Goal: Task Accomplishment & Management: Manage account settings

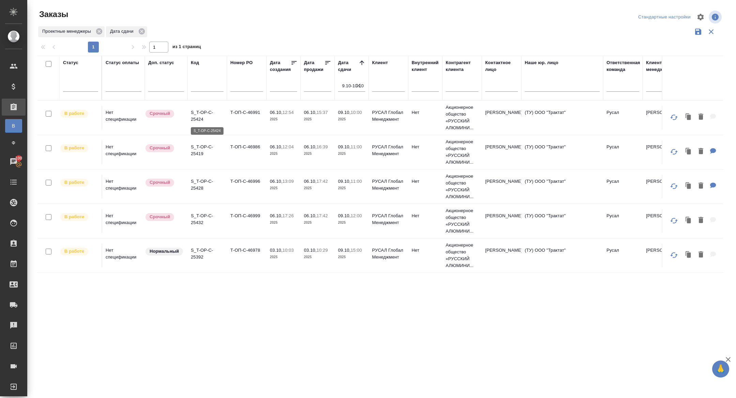
click at [198, 117] on p "S_T-OP-C-25424" at bounding box center [207, 116] width 33 height 14
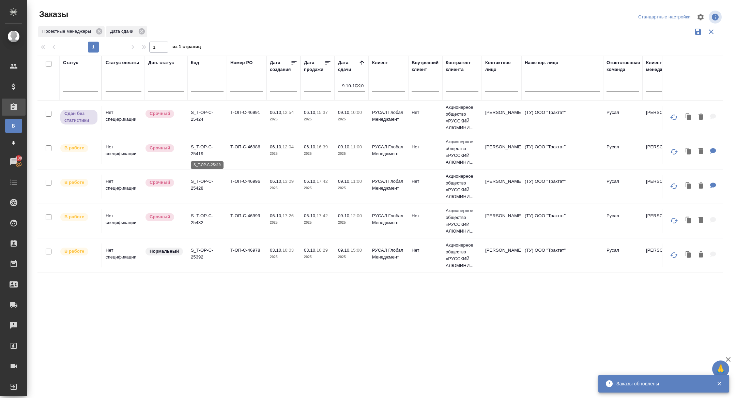
click at [197, 153] on p "S_T-OP-C-25419" at bounding box center [207, 150] width 33 height 14
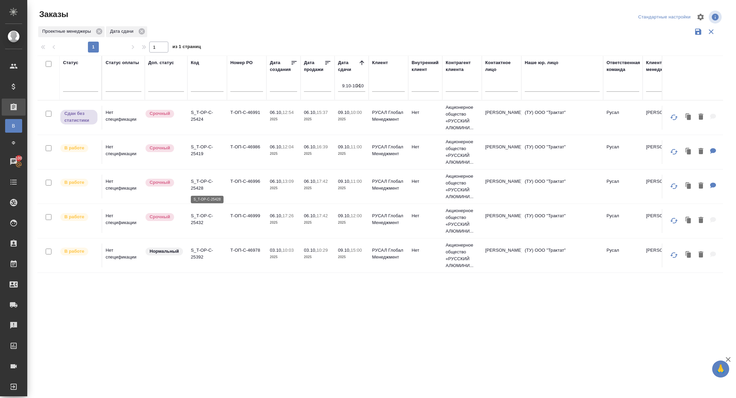
click at [211, 180] on p "S_T-OP-C-25428" at bounding box center [207, 185] width 33 height 14
click at [200, 218] on p "S_T-OP-C-25432" at bounding box center [207, 219] width 33 height 14
click at [201, 251] on p "S_T-OP-C-25392" at bounding box center [207, 254] width 33 height 14
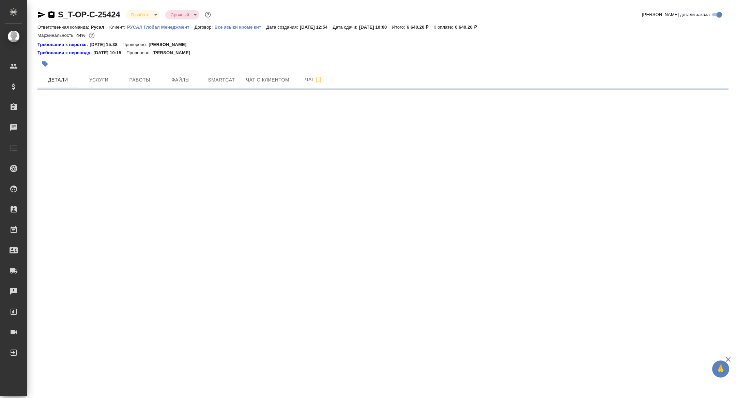
select select "RU"
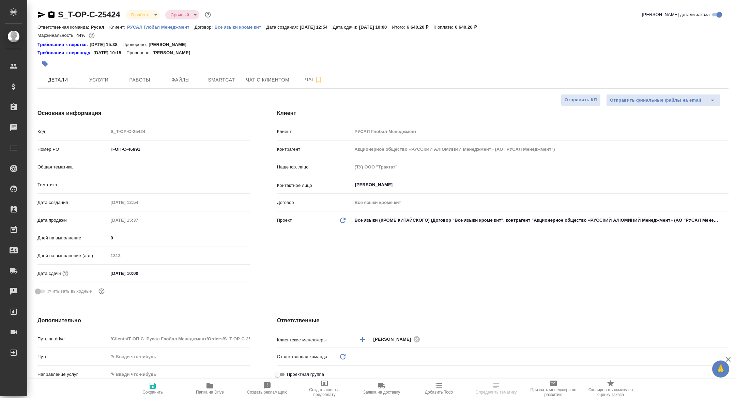
type textarea "x"
type input "[PERSON_NAME]"
type textarea "x"
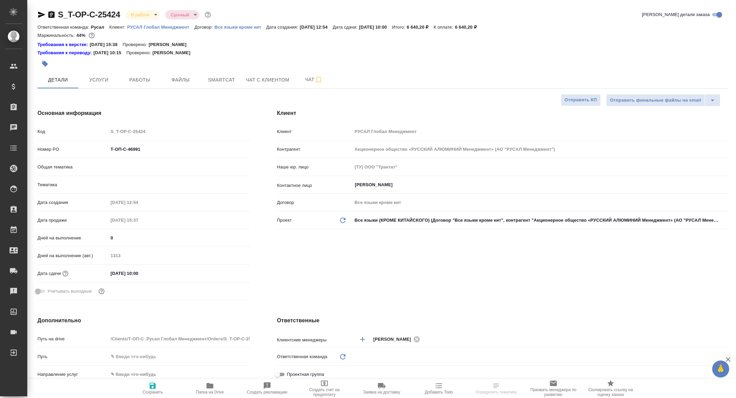
type textarea "x"
type input "Русал"
type textarea "x"
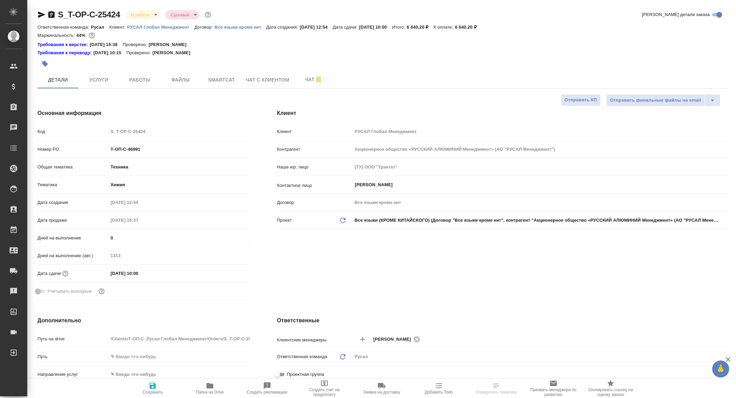
type textarea "x"
click at [137, 80] on span "Работы" at bounding box center [139, 80] width 33 height 9
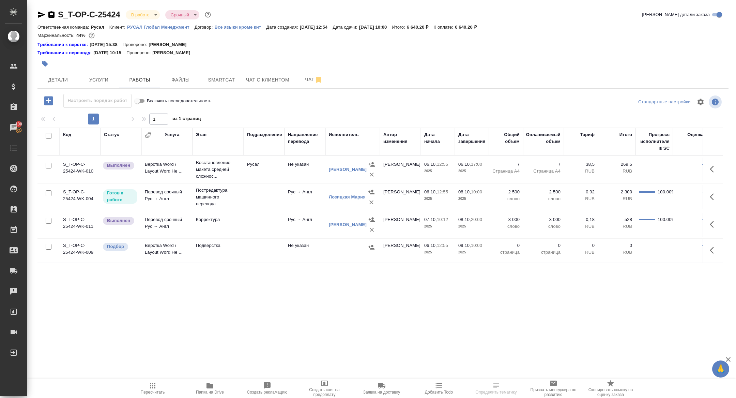
click at [218, 379] on button "Папка на Drive" at bounding box center [209, 388] width 57 height 19
click at [67, 76] on span "Детали" at bounding box center [58, 80] width 33 height 9
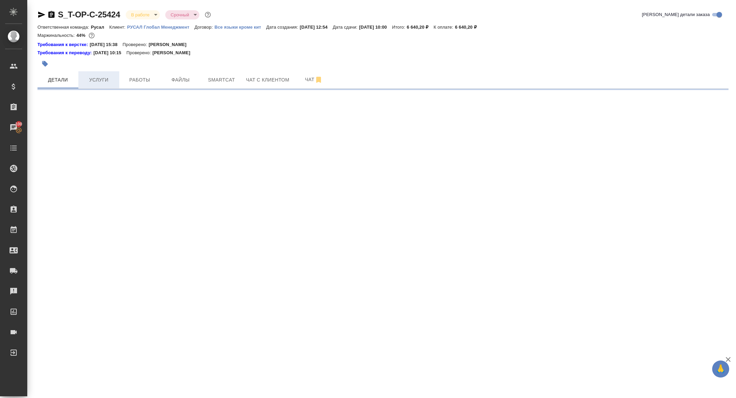
select select "RU"
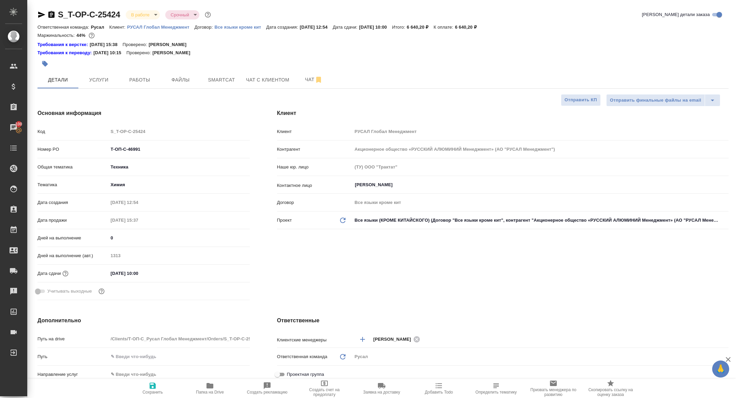
type textarea "x"
drag, startPoint x: 149, startPoint y: 148, endPoint x: 77, endPoint y: 148, distance: 72.6
click at [77, 148] on div "Номер PO Т-ОП-С-46991" at bounding box center [143, 149] width 212 height 12
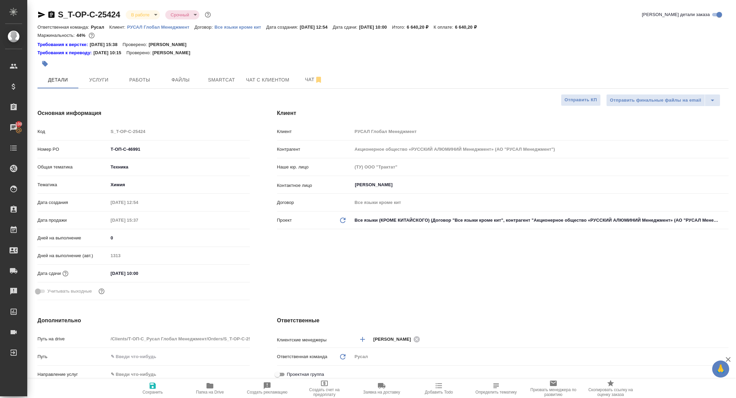
type textarea "x"
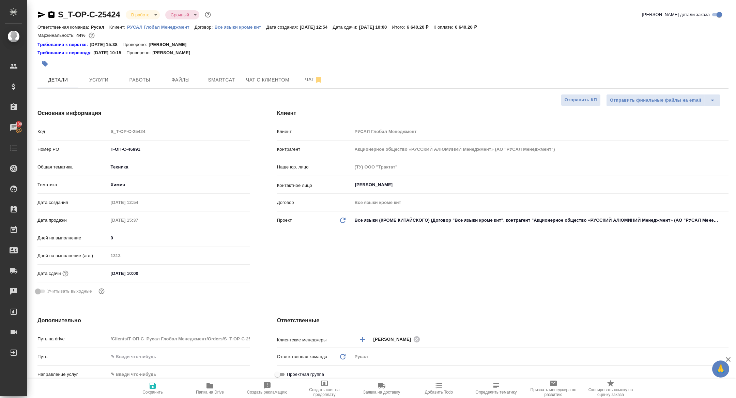
type textarea "x"
click at [149, 12] on body "🙏 .cls-1 fill:#fff; AWATERA Zhuravleva Alexandra Клиенты Спецификации Заказы 10…" at bounding box center [368, 199] width 736 height 398
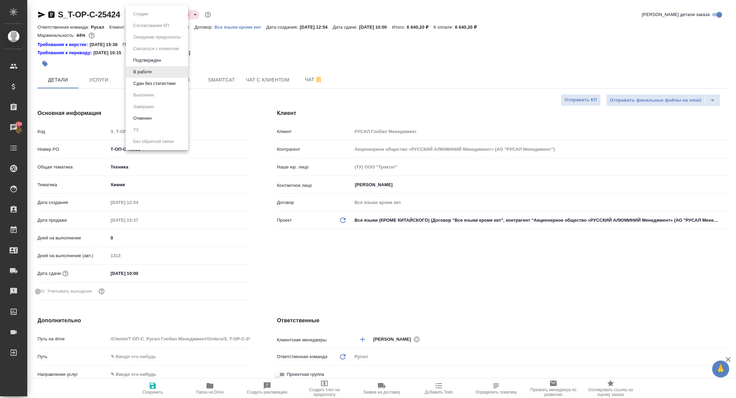
click at [145, 82] on button "Сдан без статистики" at bounding box center [154, 83] width 46 height 7
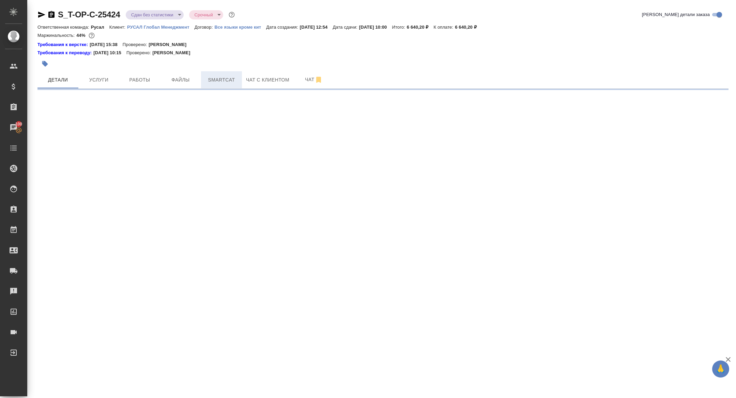
select select "RU"
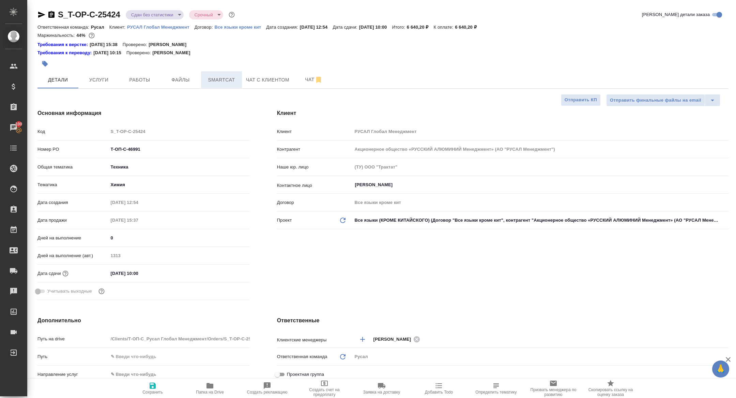
type textarea "x"
click at [211, 78] on span "Smartcat" at bounding box center [221, 80] width 33 height 9
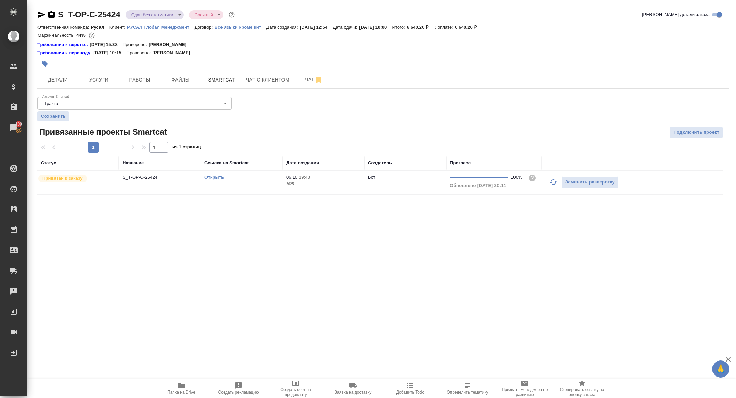
click at [143, 174] on p "S_T-OP-C-25424" at bounding box center [160, 177] width 75 height 7
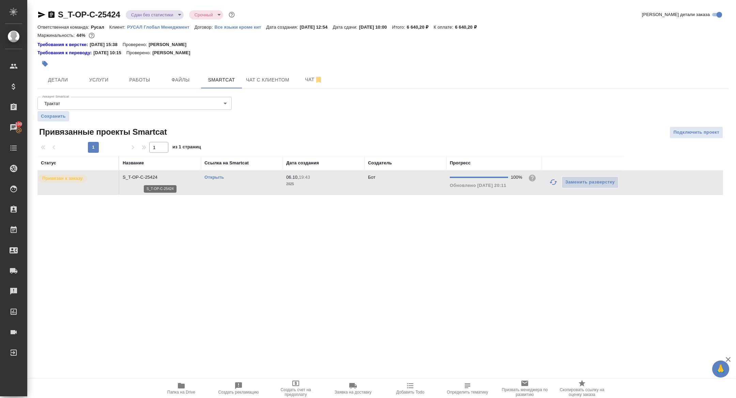
click at [143, 174] on p "S_T-OP-C-25424" at bounding box center [160, 177] width 75 height 7
click at [134, 85] on button "Работы" at bounding box center [139, 79] width 41 height 17
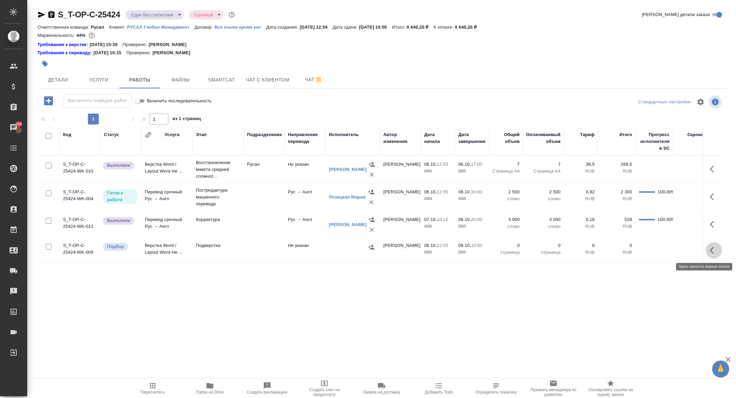
click at [711, 246] on icon "button" at bounding box center [714, 250] width 8 height 8
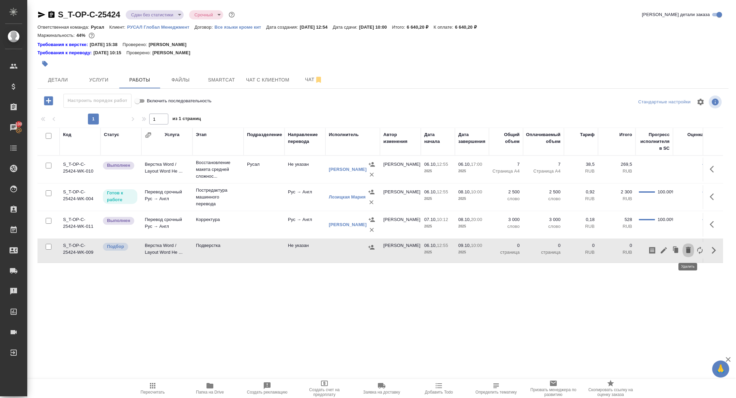
click at [691, 252] on icon "button" at bounding box center [688, 250] width 8 height 8
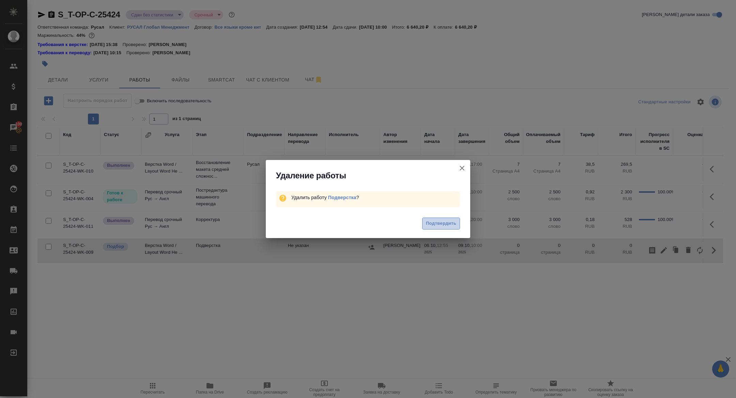
click at [435, 226] on span "Подтвердить" at bounding box center [441, 223] width 30 height 8
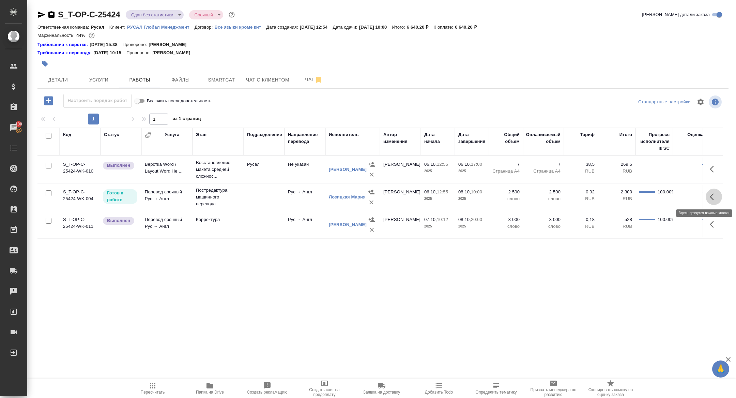
click at [716, 198] on icon "button" at bounding box center [714, 197] width 8 height 8
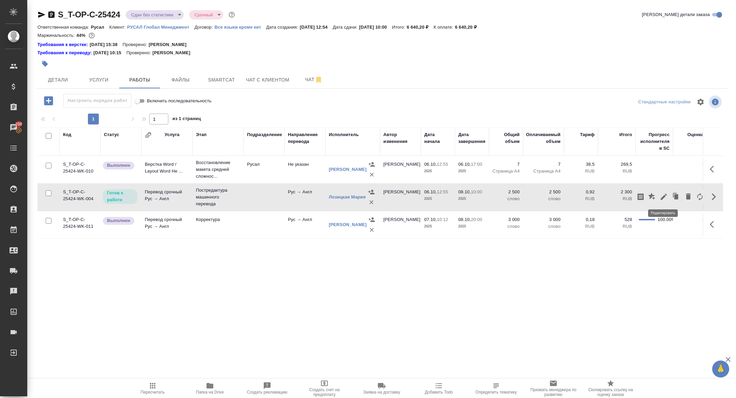
click at [665, 195] on icon "button" at bounding box center [664, 197] width 8 height 8
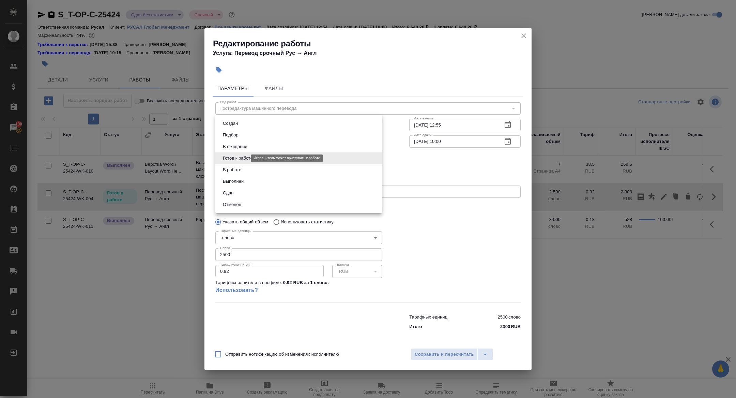
click at [241, 157] on body "🙏 .cls-1 fill:#fff; AWATERA Zhuravleva Alexandra Клиенты Спецификации Заказы 10…" at bounding box center [368, 199] width 736 height 398
click at [233, 193] on button "Сдан" at bounding box center [228, 192] width 15 height 7
type input "closed"
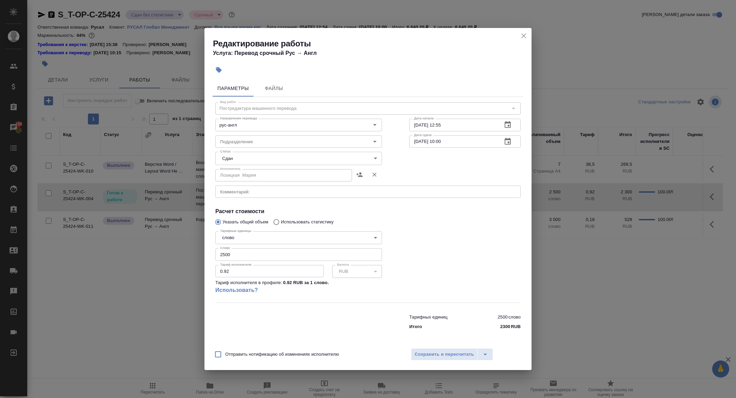
click at [436, 345] on div "Отправить нотификацию об изменениях исполнителю Сохранить и пересчитать" at bounding box center [367, 356] width 327 height 26
click at [438, 353] on span "Сохранить и пересчитать" at bounding box center [444, 354] width 59 height 8
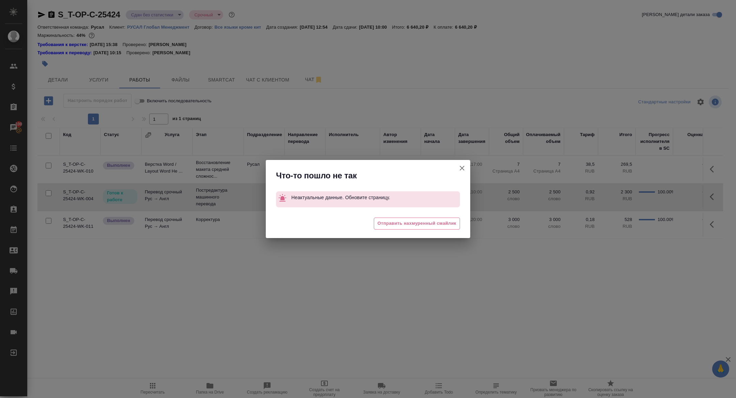
click at [461, 171] on icon "button" at bounding box center [462, 168] width 8 height 8
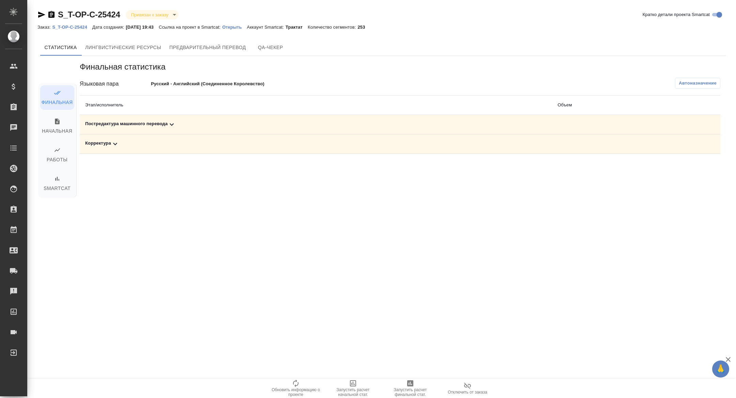
click at [135, 126] on div "Постредактура машинного перевода" at bounding box center [315, 124] width 461 height 8
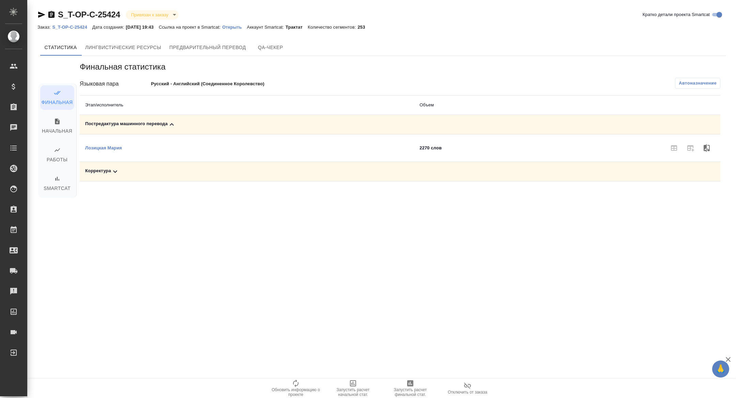
click at [132, 170] on div "Корректура" at bounding box center [246, 171] width 323 height 8
click at [411, 391] on span "Запустить расчет финальной стат." at bounding box center [410, 392] width 49 height 10
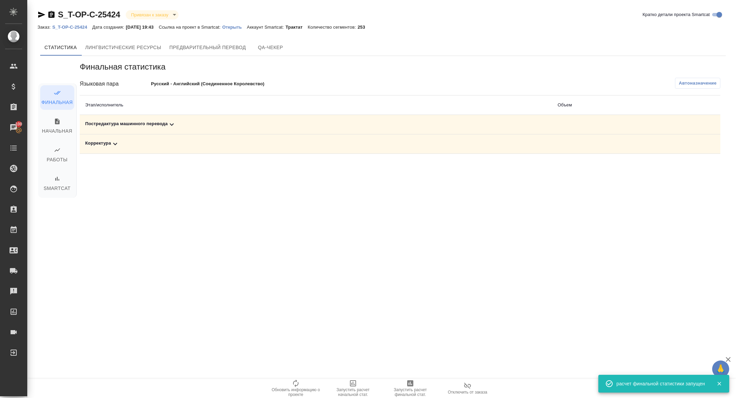
click at [129, 150] on td "Корректура" at bounding box center [316, 143] width 472 height 19
click at [164, 125] on div "Постредактура машинного перевода" at bounding box center [315, 124] width 461 height 8
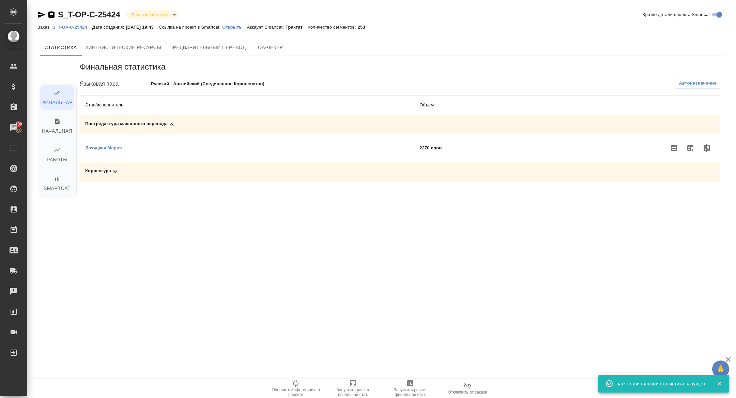
click at [133, 171] on div "Корректура" at bounding box center [246, 171] width 323 height 8
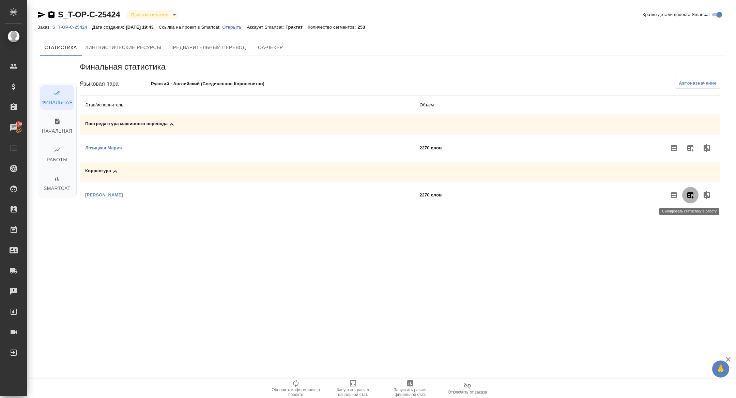
click at [688, 193] on icon "button" at bounding box center [690, 195] width 7 height 6
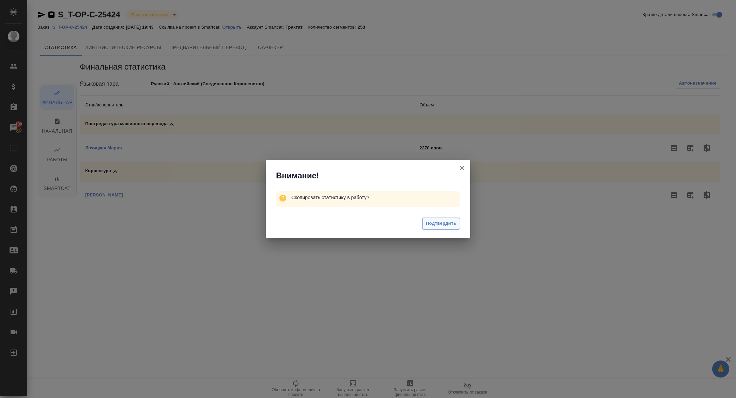
click at [438, 225] on span "Подтвердить" at bounding box center [441, 223] width 30 height 8
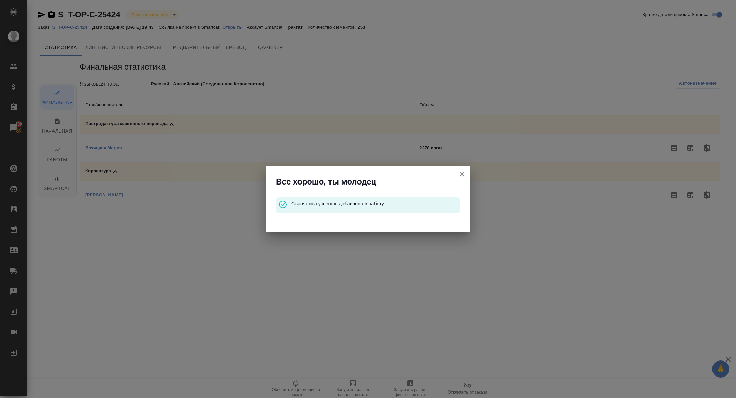
drag, startPoint x: 462, startPoint y: 174, endPoint x: 475, endPoint y: 174, distance: 13.0
click at [462, 174] on icon "button" at bounding box center [462, 174] width 5 height 5
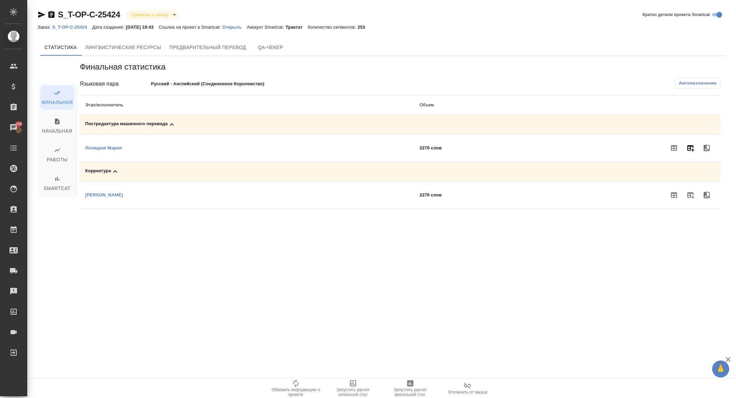
click at [692, 151] on icon "button" at bounding box center [690, 148] width 8 height 8
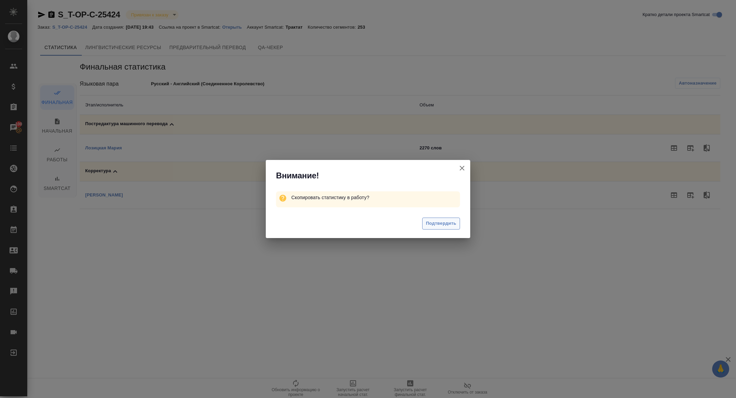
click at [433, 220] on span "Подтвердить" at bounding box center [441, 223] width 30 height 8
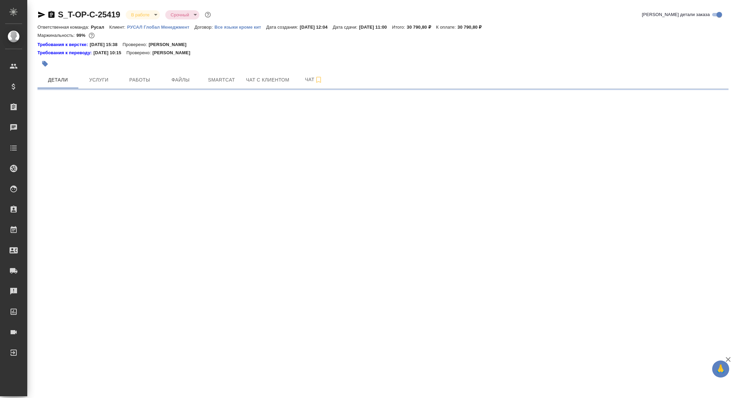
select select "RU"
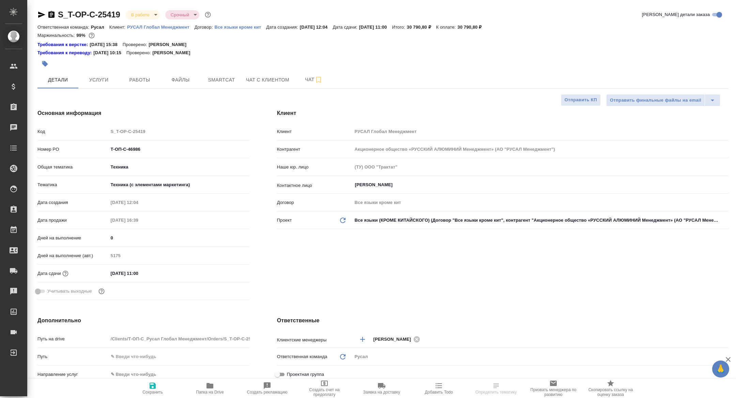
type textarea "x"
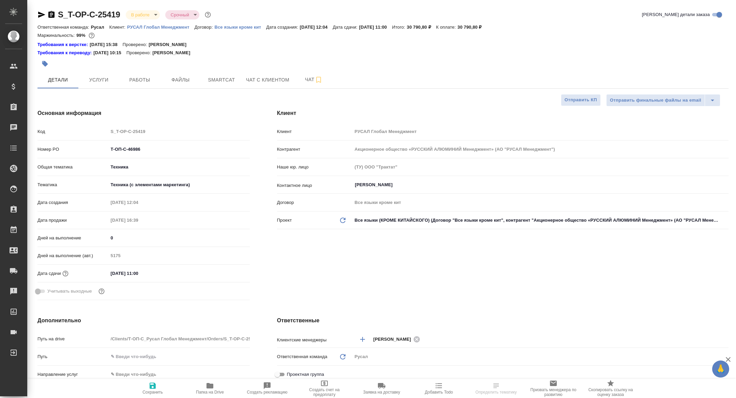
type textarea "x"
click at [132, 86] on button "Работы" at bounding box center [139, 79] width 41 height 17
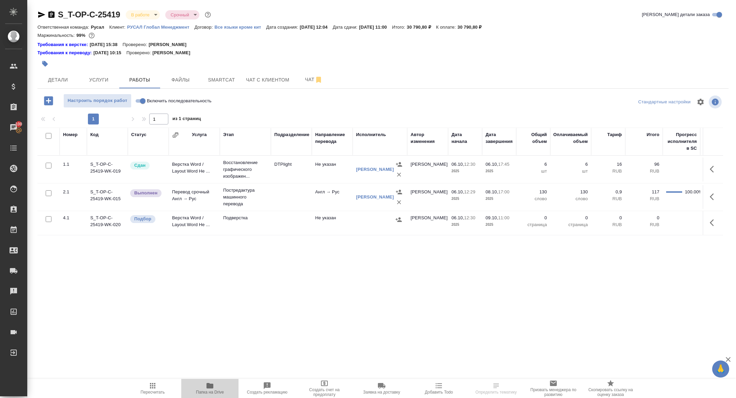
click at [216, 392] on span "Папка на Drive" at bounding box center [210, 391] width 28 height 5
click at [304, 79] on span "Чат" at bounding box center [313, 79] width 33 height 9
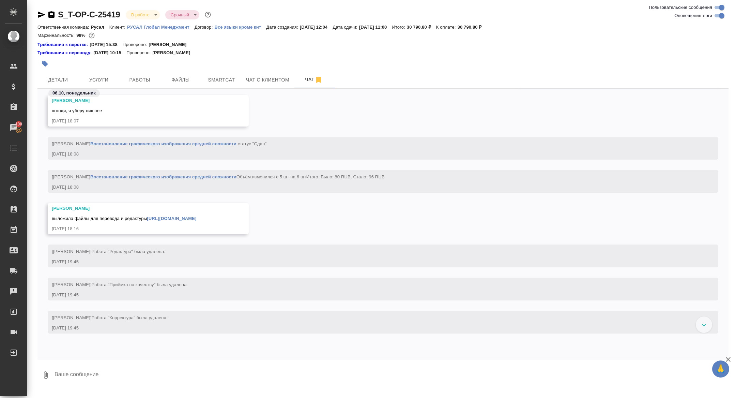
scroll to position [3063, 0]
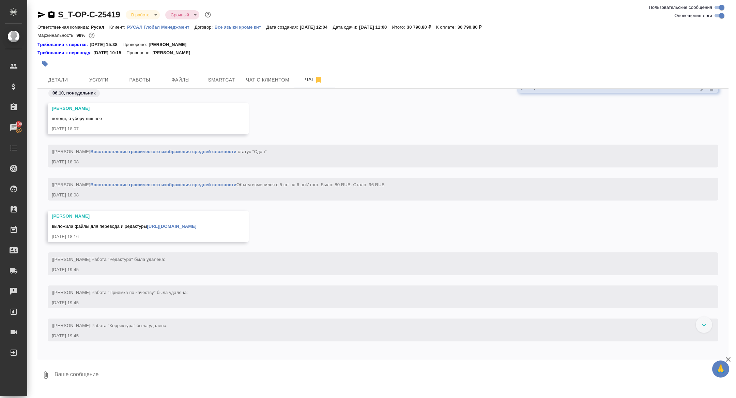
click at [148, 230] on div "выложила файлы для перевода и редактуры https://drive.awatera.com/apps/files/fi…" at bounding box center [138, 225] width 173 height 9
click at [147, 229] on link "https://drive.awatera.com/apps/files/files/10607545?dir=/Shares/%D0%A2-%D0%9E%D…" at bounding box center [171, 226] width 49 height 5
click at [51, 12] on icon "button" at bounding box center [51, 15] width 8 height 8
click at [139, 83] on span "Работы" at bounding box center [139, 80] width 33 height 9
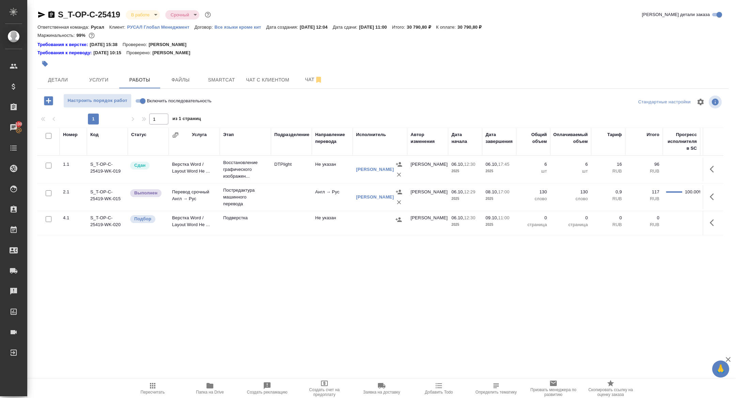
click at [47, 14] on div at bounding box center [46, 15] width 18 height 8
click at [230, 194] on p "Постредактура машинного перевода" at bounding box center [245, 197] width 44 height 20
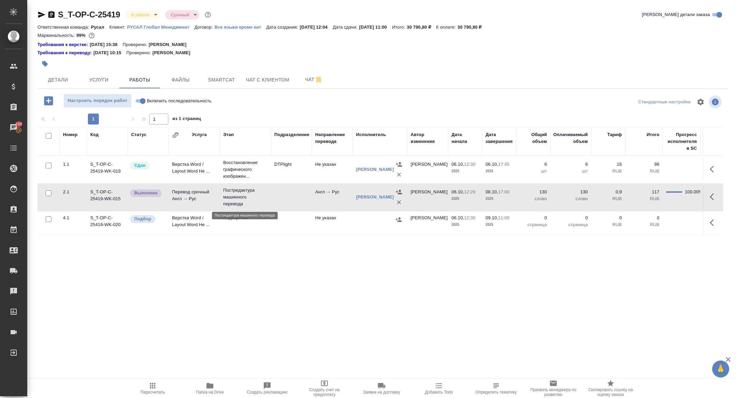
click at [230, 194] on p "Постредактура машинного перевода" at bounding box center [245, 197] width 44 height 20
click at [65, 85] on button "Детали" at bounding box center [57, 79] width 41 height 17
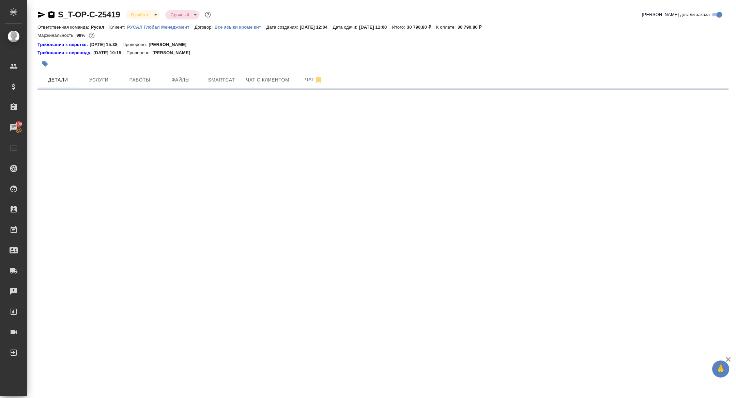
select select "RU"
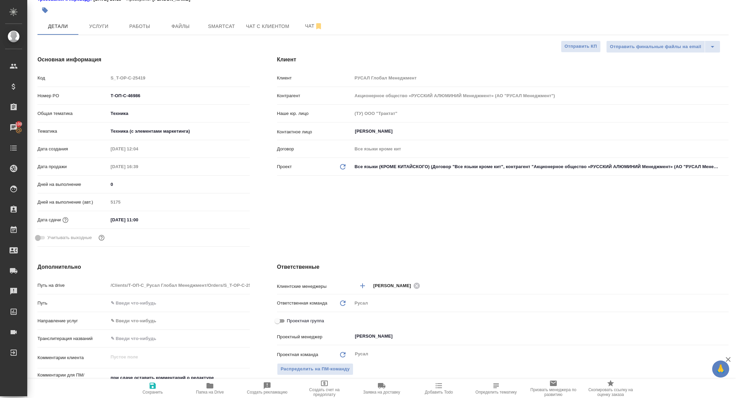
type textarea "x"
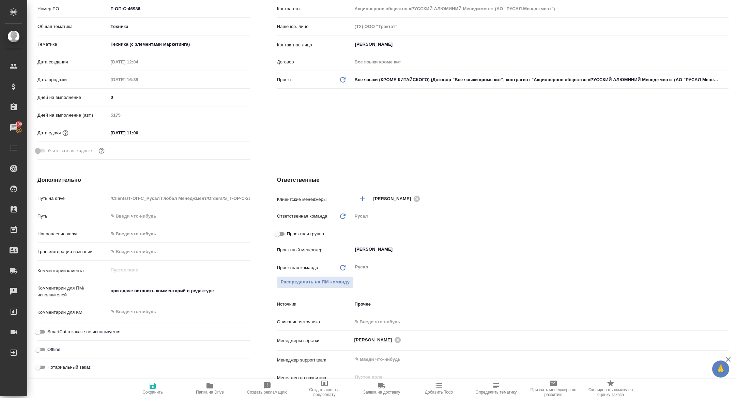
scroll to position [156, 0]
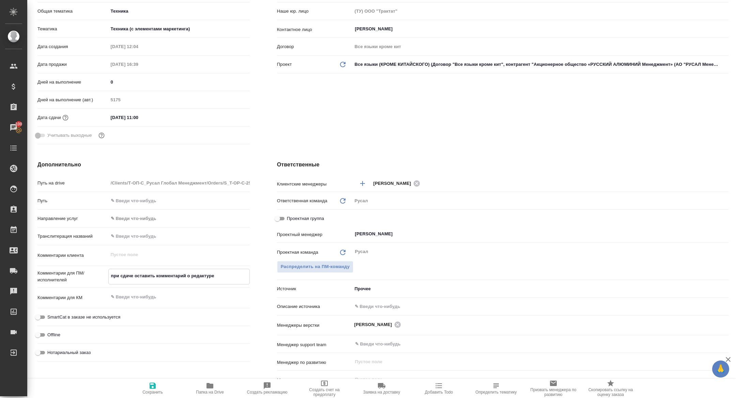
drag, startPoint x: 216, startPoint y: 277, endPoint x: 110, endPoint y: 275, distance: 106.0
click at [110, 275] on textarea "при сдаче оставить комментарий о редактуре" at bounding box center [179, 276] width 141 height 12
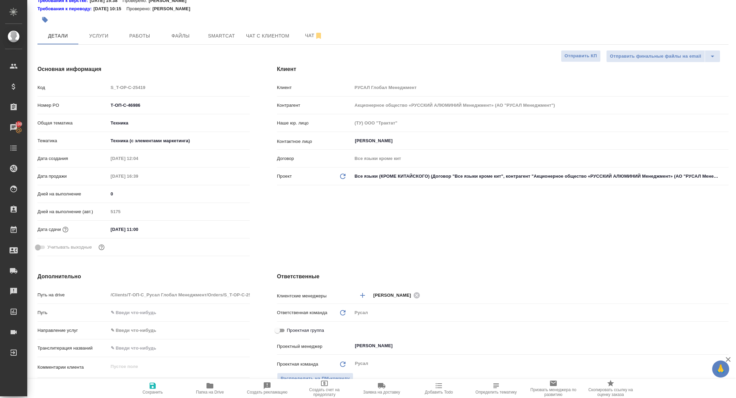
scroll to position [30, 0]
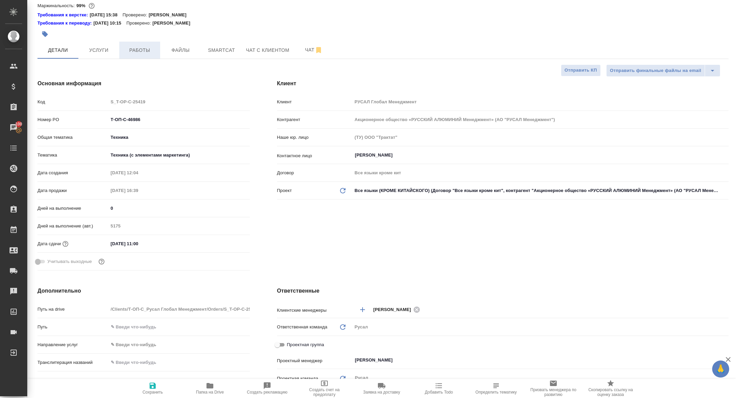
type textarea "x"
click at [141, 53] on span "Работы" at bounding box center [139, 50] width 33 height 9
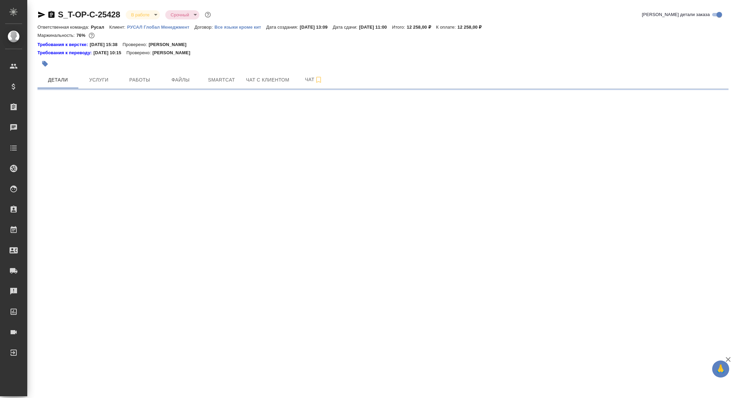
click at [140, 73] on button "Работы" at bounding box center [139, 79] width 41 height 17
select select "RU"
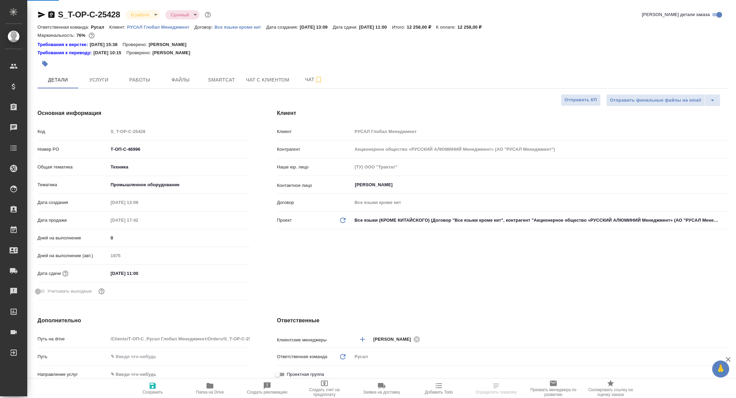
type textarea "x"
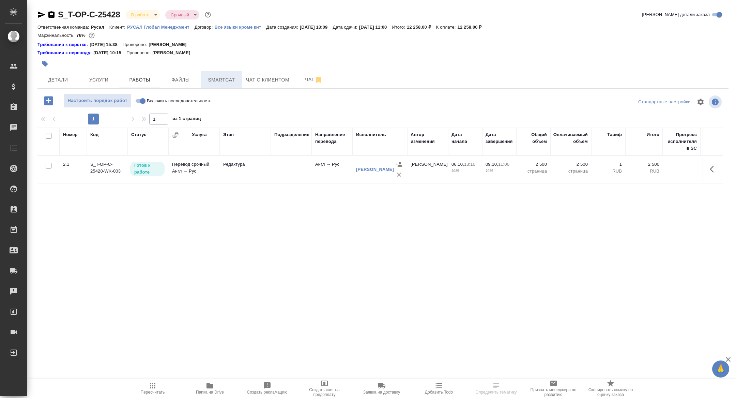
click at [214, 79] on span "Smartcat" at bounding box center [221, 80] width 33 height 9
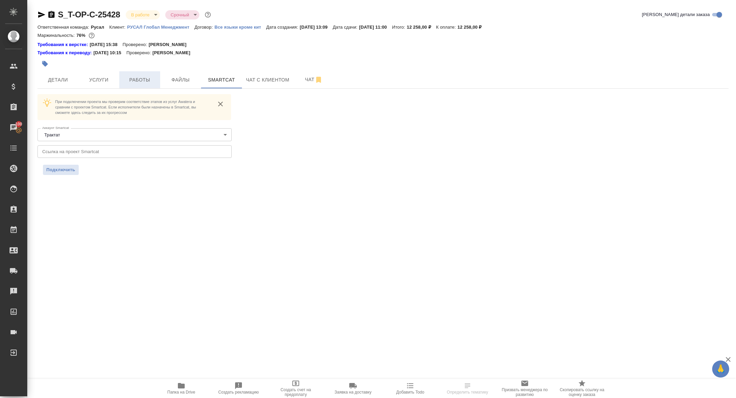
click at [124, 75] on button "Работы" at bounding box center [139, 79] width 41 height 17
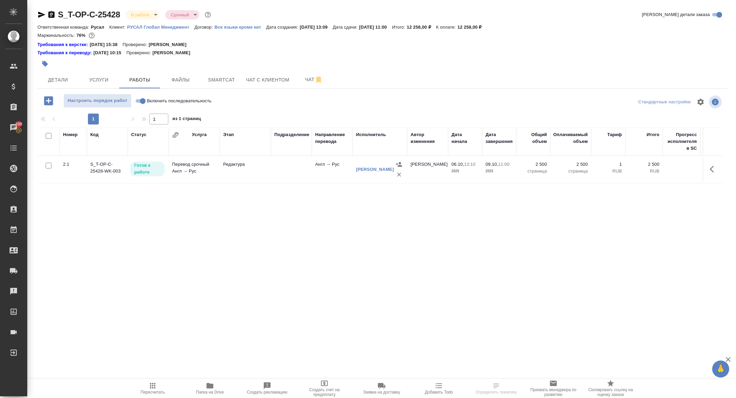
click at [35, 17] on div "S_T-OP-C-25428 В работе inProgress Срочный urgent Кратко детали заказа Ответств…" at bounding box center [383, 149] width 699 height 298
click at [39, 16] on icon "button" at bounding box center [41, 15] width 7 height 6
click at [197, 388] on span "Папка на Drive" at bounding box center [209, 387] width 49 height 13
click at [50, 85] on button "Детали" at bounding box center [57, 79] width 41 height 17
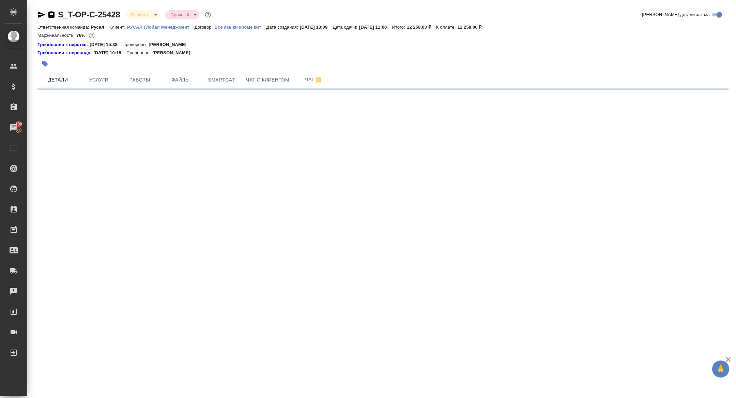
select select "RU"
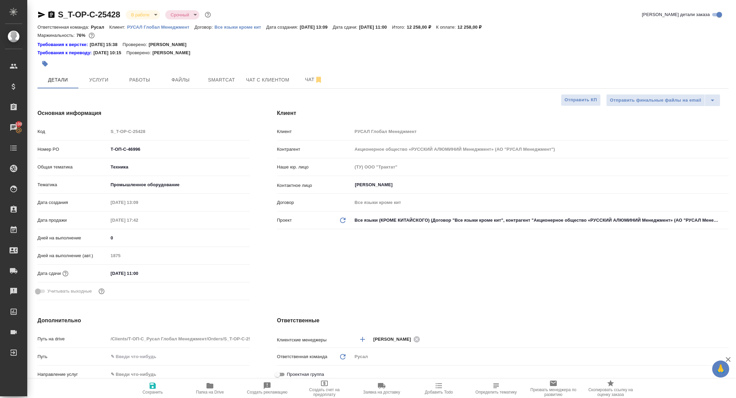
scroll to position [337, 0]
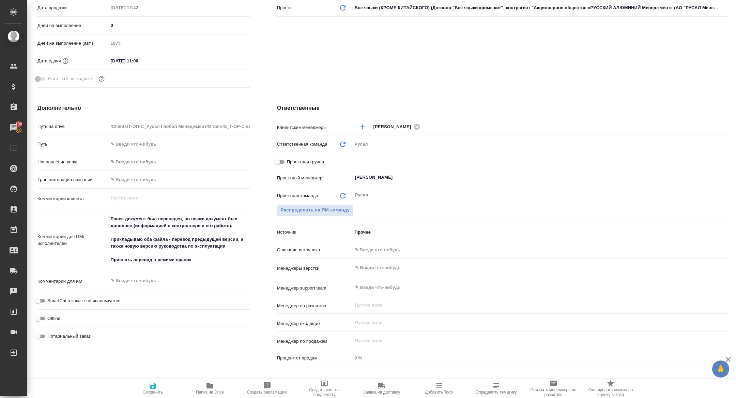
type textarea "x"
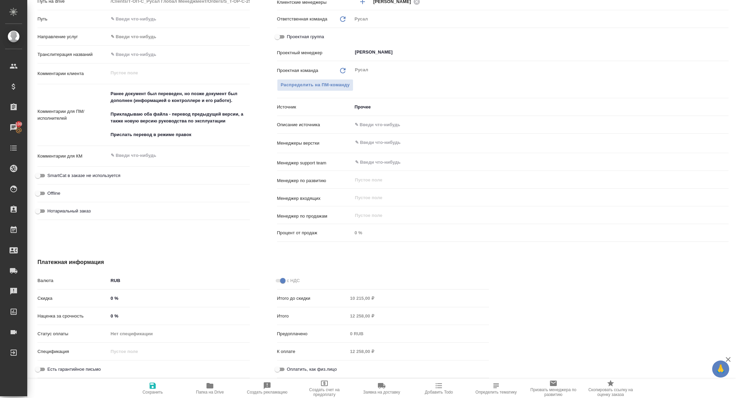
click at [278, 40] on div "Проектная группа" at bounding box center [503, 37] width 452 height 12
drag, startPoint x: 280, startPoint y: 35, endPoint x: 291, endPoint y: 35, distance: 10.9
click at [280, 35] on input "Проектная группа" at bounding box center [277, 37] width 25 height 8
checkbox input "true"
type textarea "x"
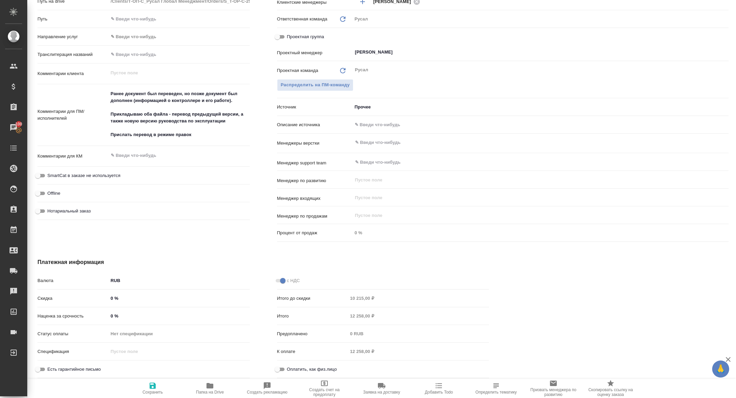
type textarea "x"
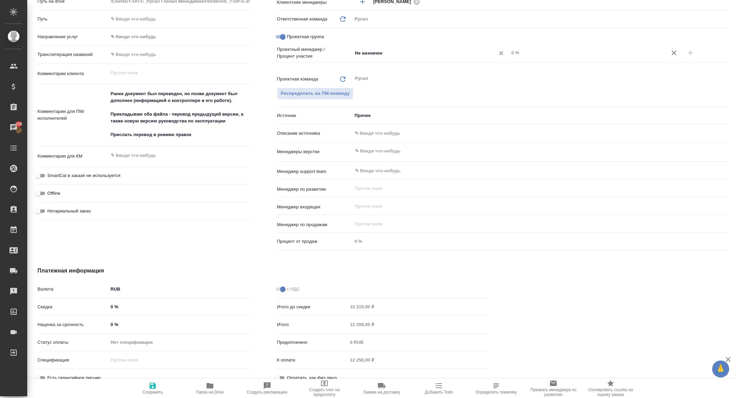
click at [398, 55] on input "Не назначен" at bounding box center [419, 53] width 130 height 8
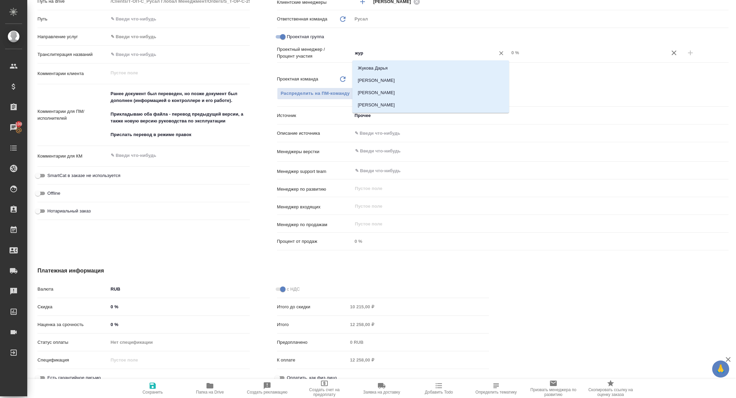
type input "жура"
click at [412, 78] on li "[PERSON_NAME]" at bounding box center [430, 80] width 157 height 12
type textarea "x"
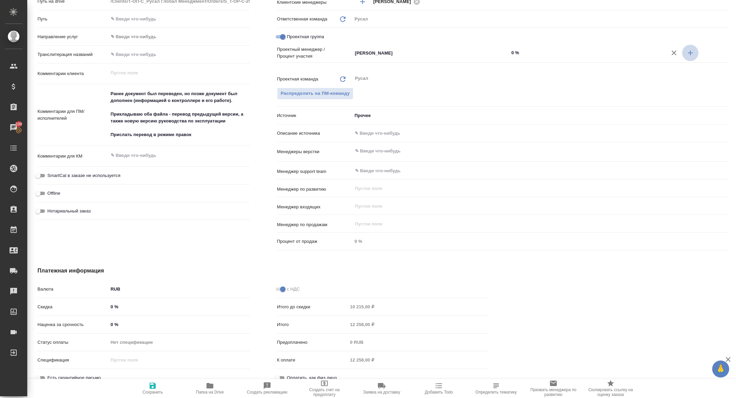
click at [689, 57] on button "button" at bounding box center [690, 53] width 16 height 16
type textarea "x"
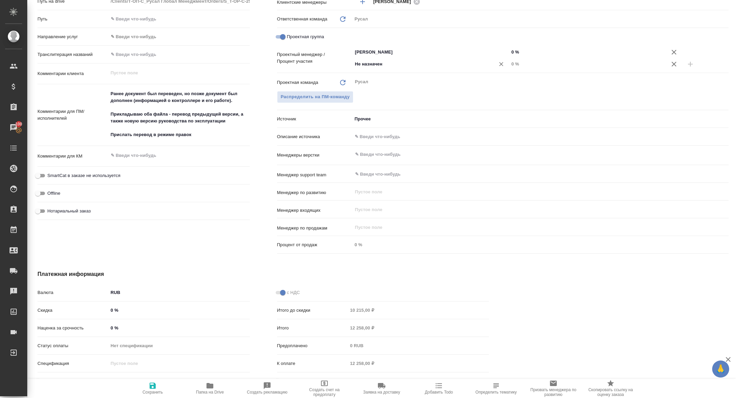
click at [446, 68] on div "Не назначен ​" at bounding box center [430, 64] width 157 height 12
type input "хрус"
click at [439, 76] on li "Хрусталёва Дарья" at bounding box center [430, 79] width 157 height 12
type textarea "x"
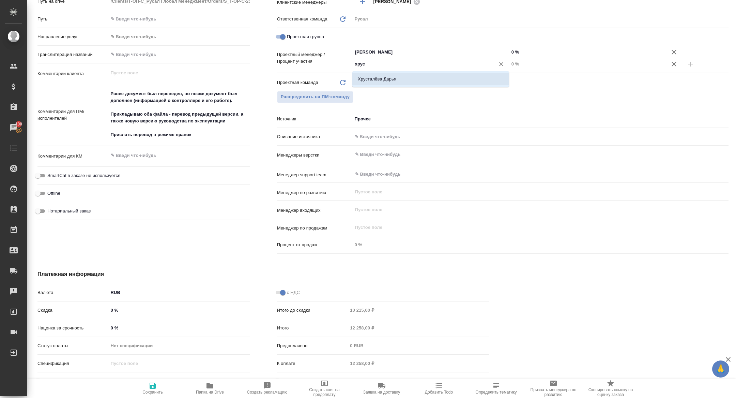
type textarea "x"
click at [412, 68] on div "Хрусталёва Дарья ​" at bounding box center [430, 64] width 157 height 12
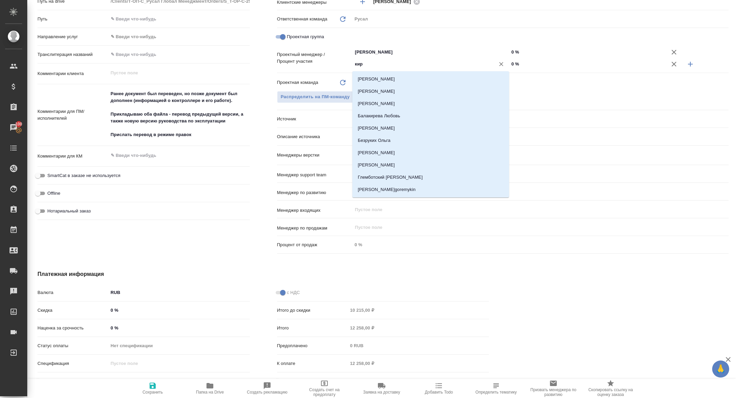
type input "кири"
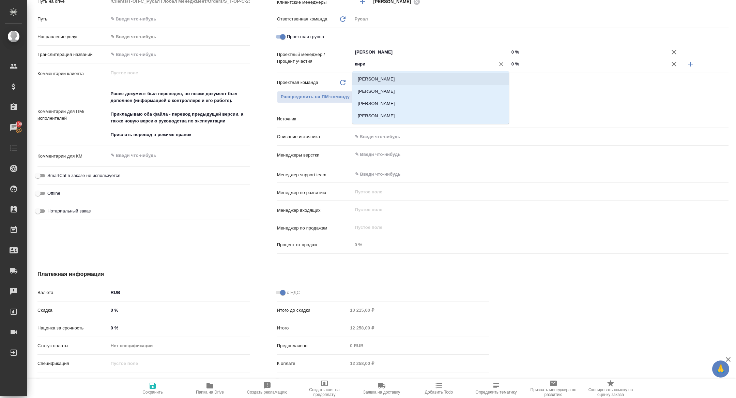
click at [412, 78] on li "Авдеенко Кирилл" at bounding box center [430, 79] width 157 height 12
type textarea "x"
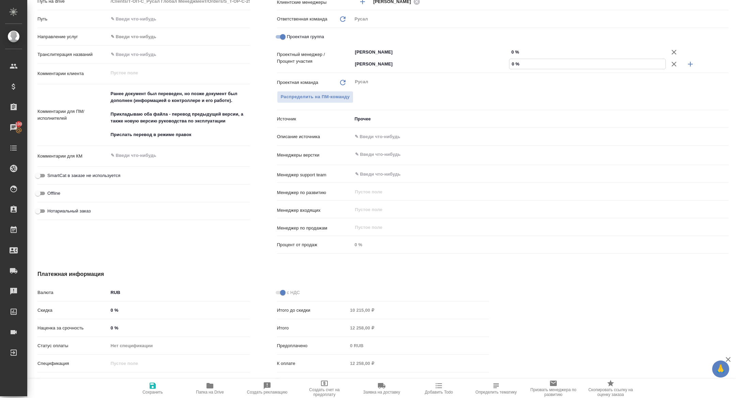
click at [511, 64] on input "0 %" at bounding box center [587, 64] width 156 height 10
type input "20 %"
type textarea "x"
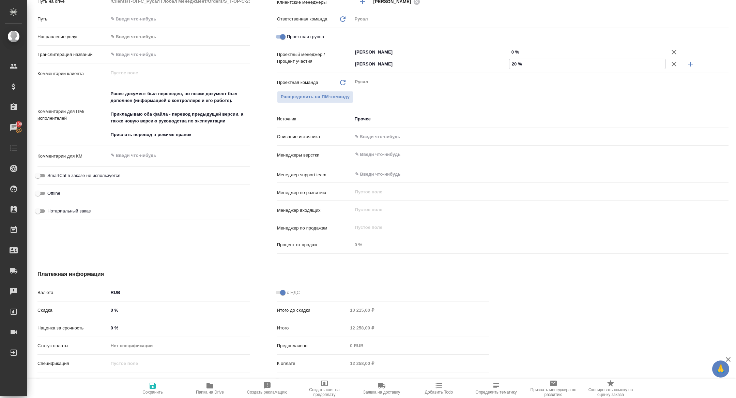
type input "20 %"
click at [510, 52] on input "0 %" at bounding box center [587, 52] width 157 height 10
type input "80 %"
type textarea "x"
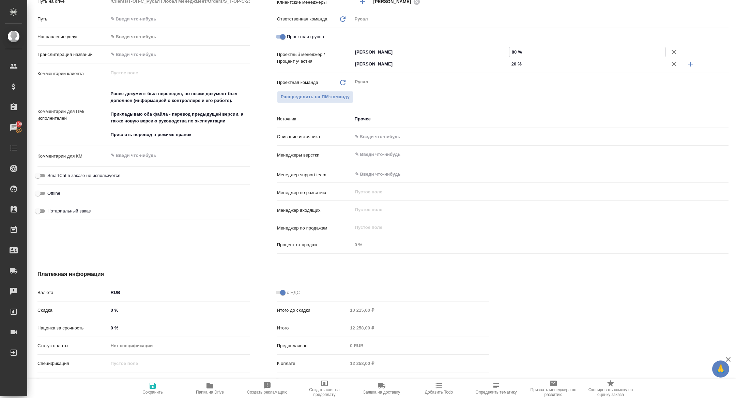
type textarea "x"
type input "80 %"
click at [132, 397] on button "Сохранить" at bounding box center [152, 388] width 57 height 19
type textarea "x"
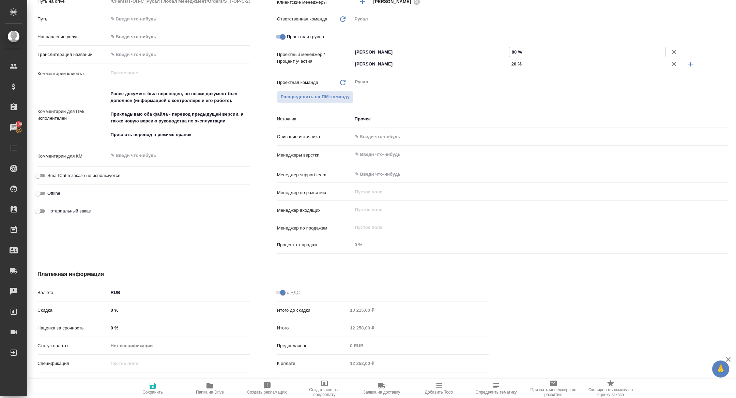
type textarea "x"
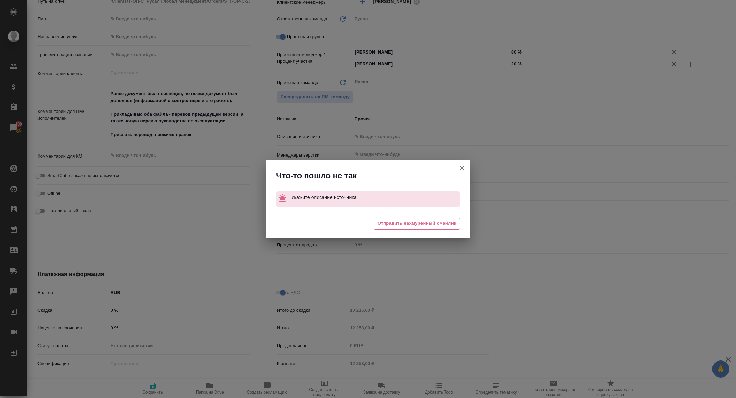
click at [461, 171] on icon "button" at bounding box center [462, 168] width 8 height 8
type textarea "x"
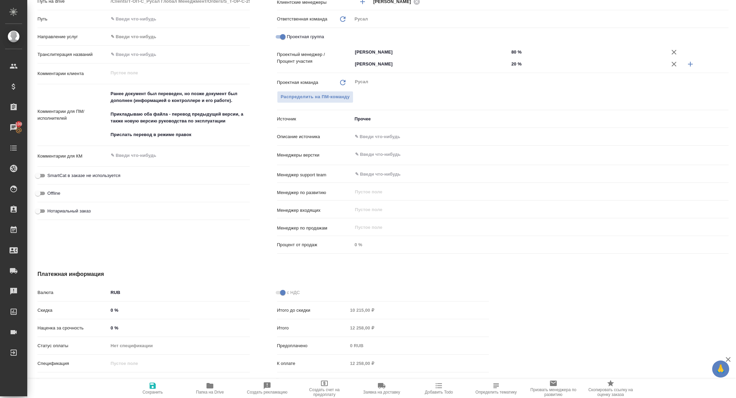
scroll to position [0, 0]
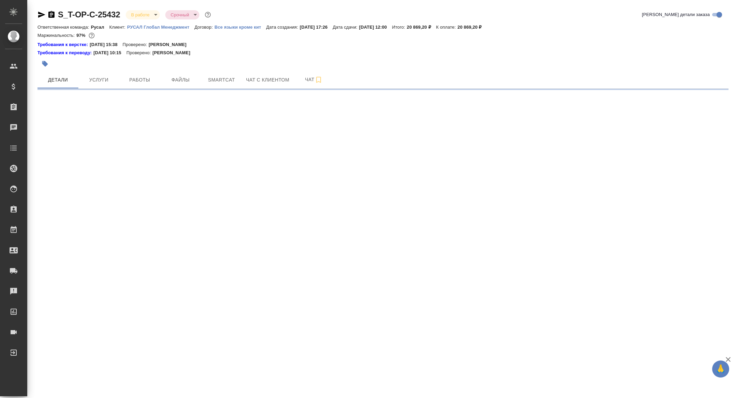
select select "RU"
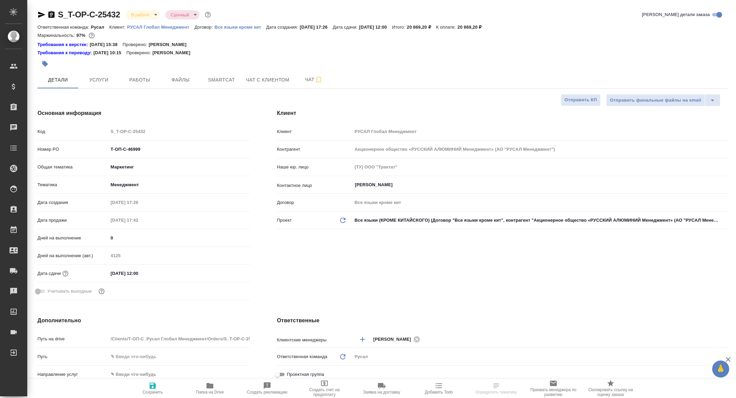
type textarea "x"
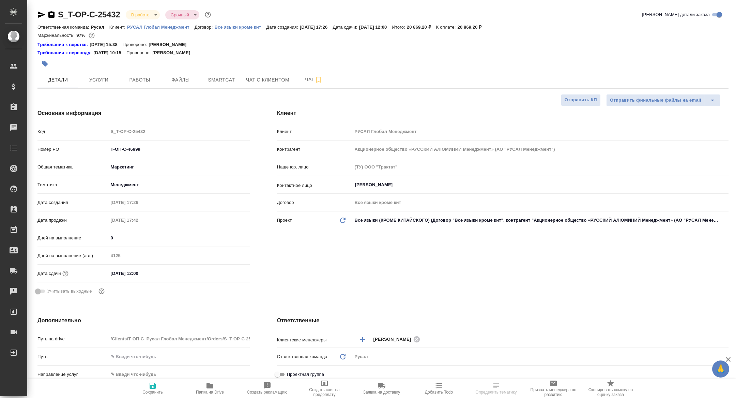
type textarea "x"
click at [143, 85] on button "Работы" at bounding box center [139, 79] width 41 height 17
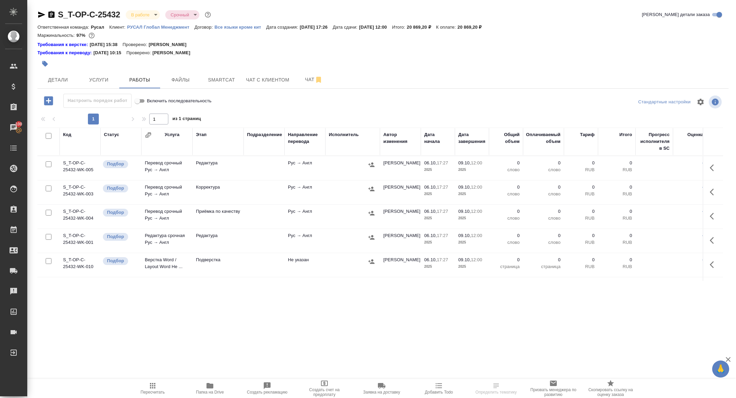
scroll to position [116, 0]
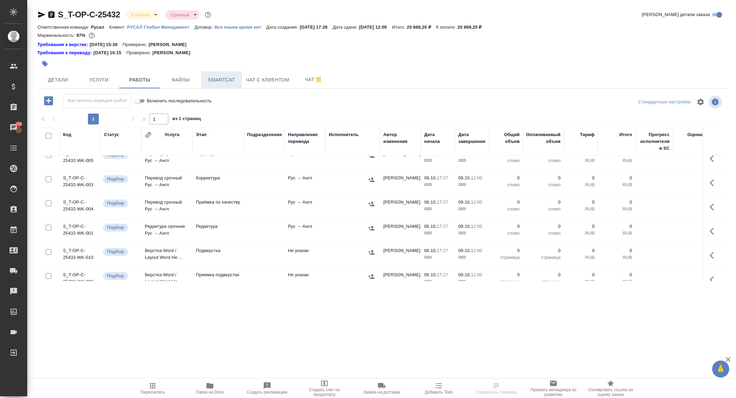
click at [214, 83] on span "Smartcat" at bounding box center [221, 80] width 33 height 9
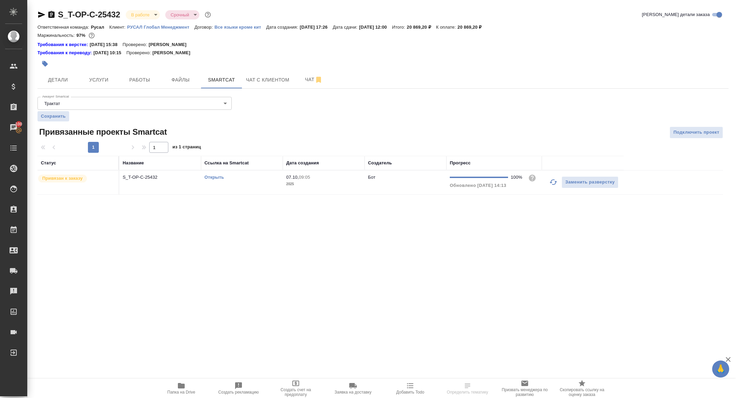
click at [213, 177] on link "Открыть" at bounding box center [213, 176] width 19 height 5
click at [63, 80] on span "Детали" at bounding box center [58, 80] width 33 height 9
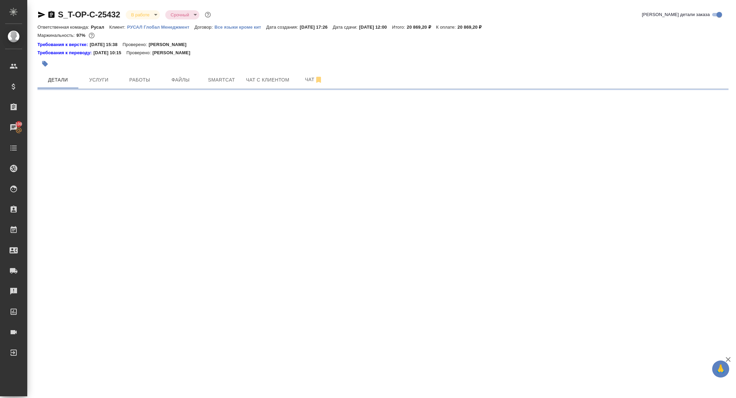
select select "RU"
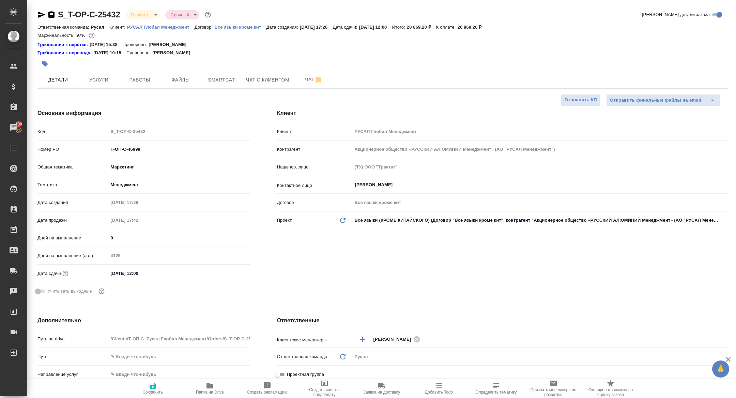
type textarea "x"
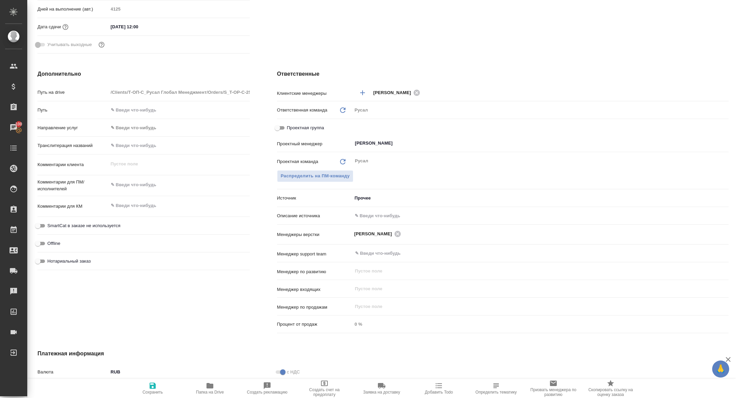
scroll to position [251, 0]
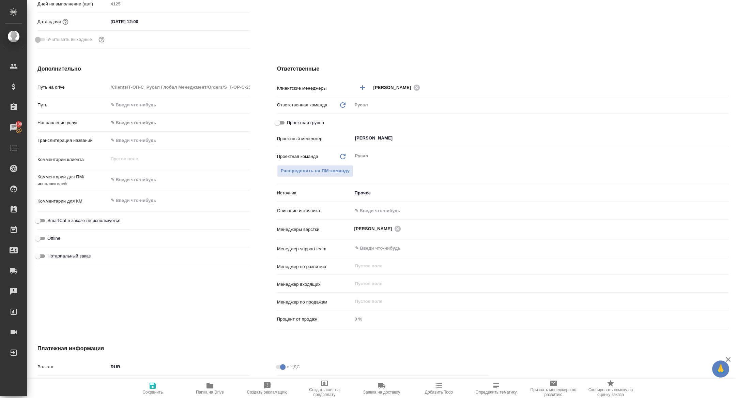
type textarea "x"
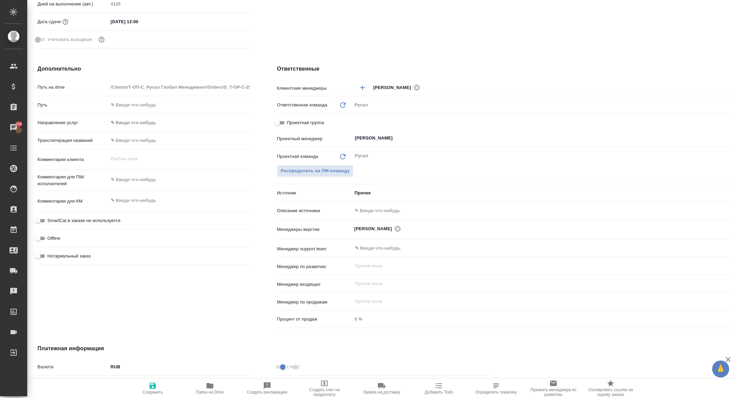
type textarea "x"
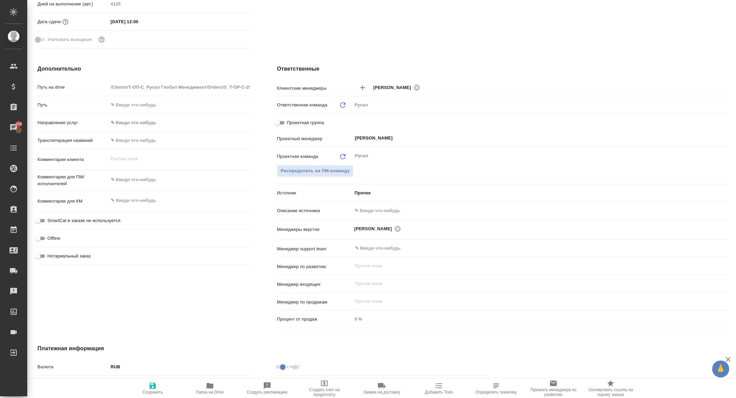
type textarea "x"
click at [205, 395] on button "Папка на Drive" at bounding box center [209, 388] width 57 height 19
type textarea "x"
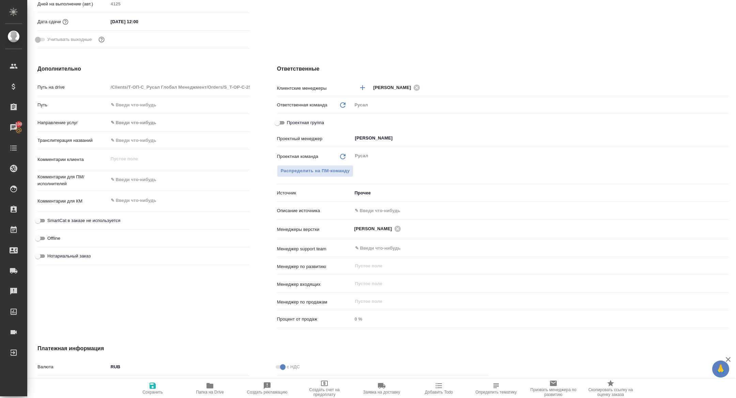
type textarea "x"
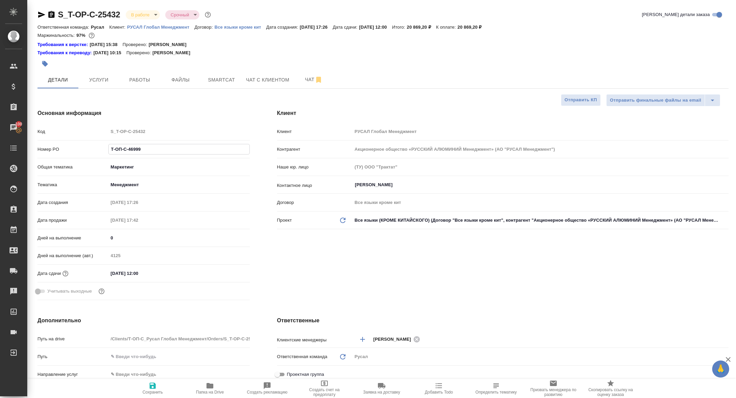
drag, startPoint x: 150, startPoint y: 149, endPoint x: 85, endPoint y: 141, distance: 64.8
click at [85, 141] on div "Код S_T-OP-C-25432 Номер PO Т-ОП-С-46999 Общая тематика Маркетинг marketing Тем…" at bounding box center [143, 213] width 212 height 177
type textarea "x"
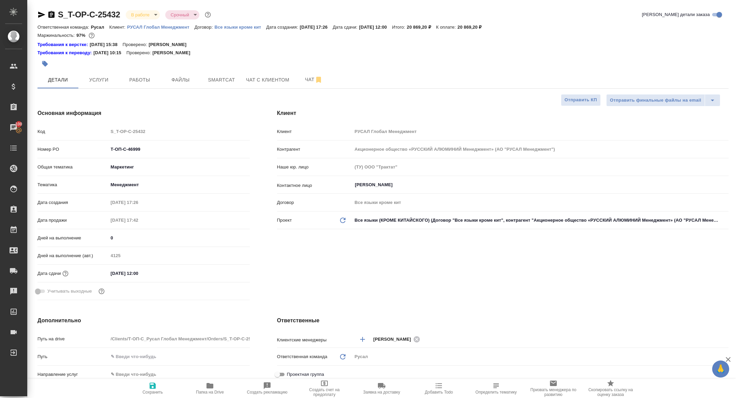
type textarea "x"
click at [137, 16] on body "🙏 .cls-1 fill:#fff; AWATERA Zhuravleva Alexandra Клиенты Спецификации Заказы 10…" at bounding box center [368, 199] width 736 height 398
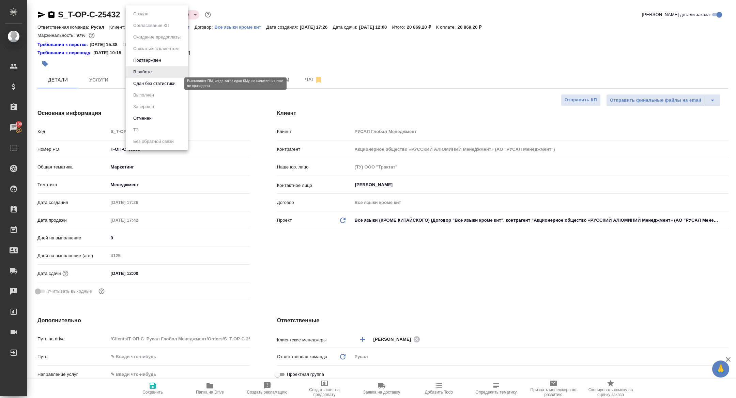
click at [137, 83] on button "Сдан без статистики" at bounding box center [154, 83] width 46 height 7
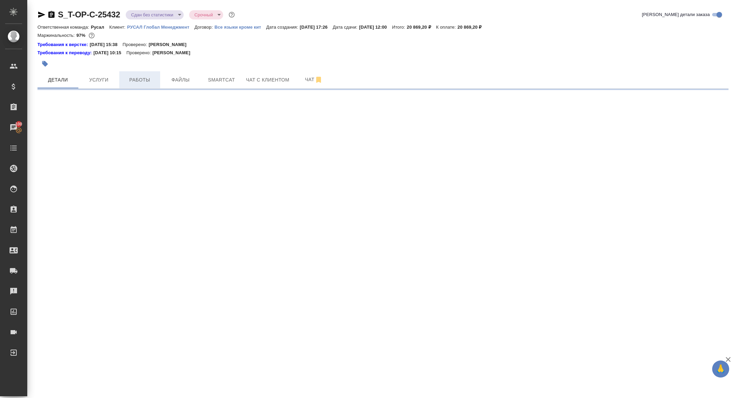
click at [137, 82] on span "Работы" at bounding box center [139, 80] width 33 height 9
select select "RU"
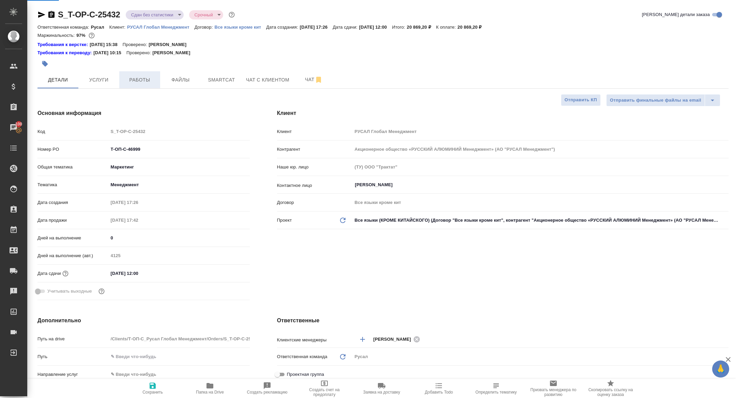
type textarea "x"
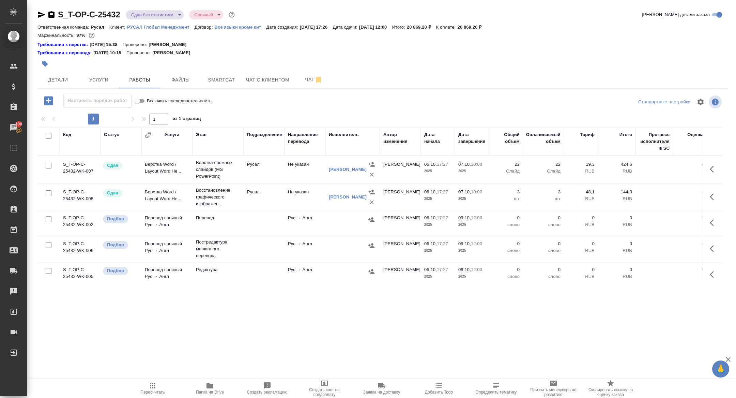
click at [47, 137] on input "checkbox" at bounding box center [49, 136] width 6 height 6
checkbox input "true"
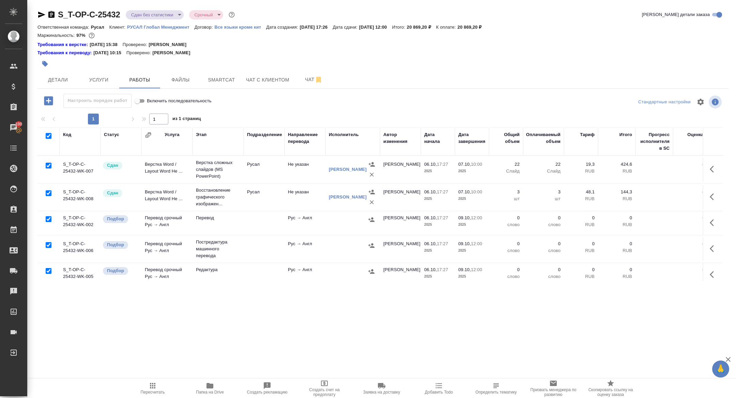
checkbox input "true"
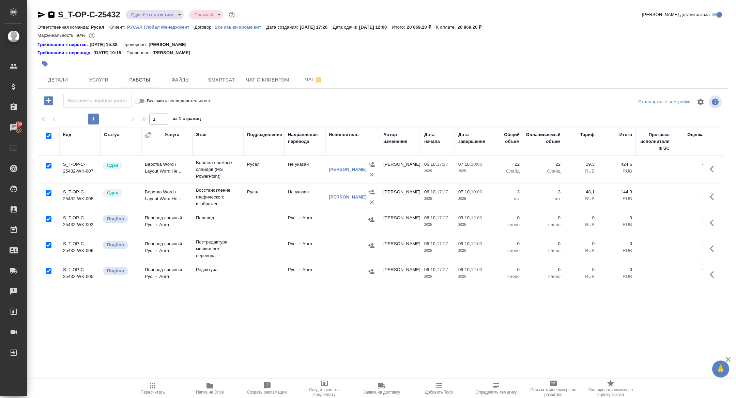
checkbox input "true"
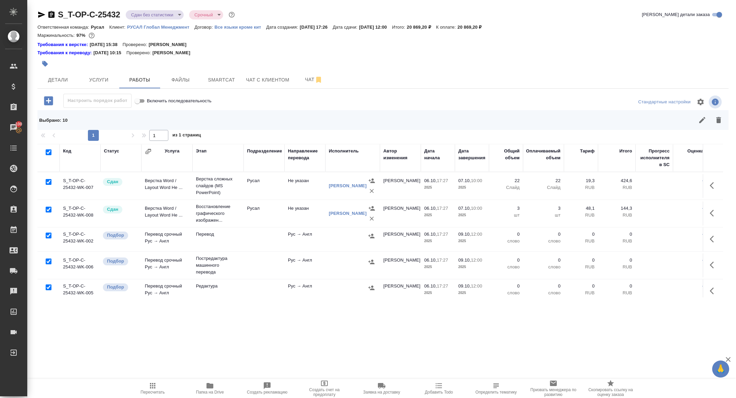
click at [46, 183] on input "checkbox" at bounding box center [49, 182] width 6 height 6
checkbox input "false"
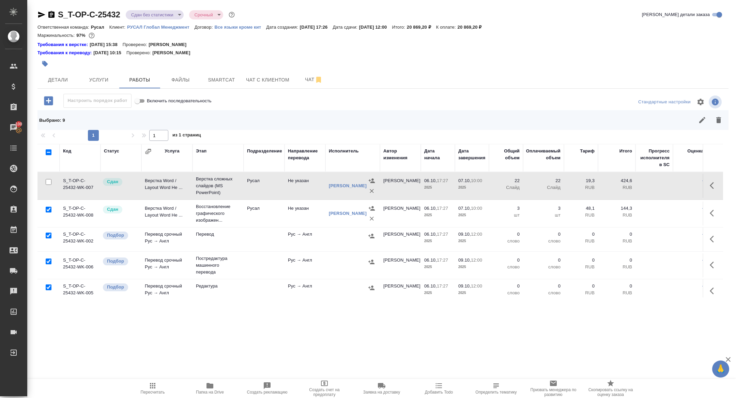
click at [47, 207] on input "checkbox" at bounding box center [49, 209] width 6 height 6
checkbox input "false"
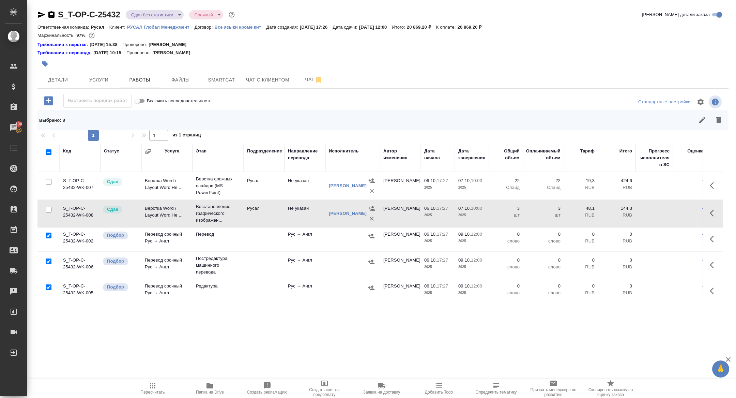
click at [50, 259] on input "checkbox" at bounding box center [49, 261] width 6 height 6
checkbox input "false"
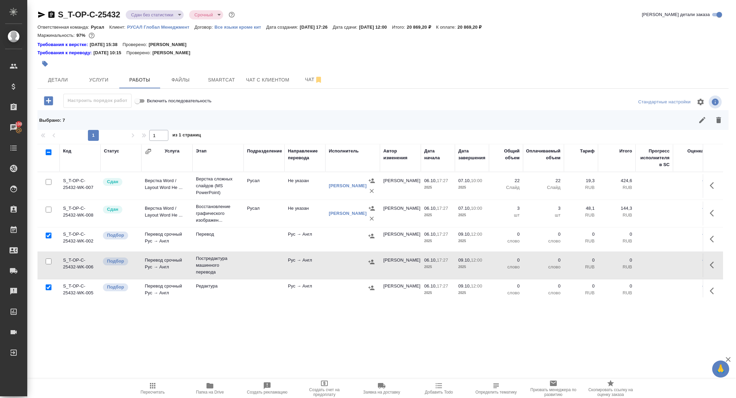
scroll to position [126, 0]
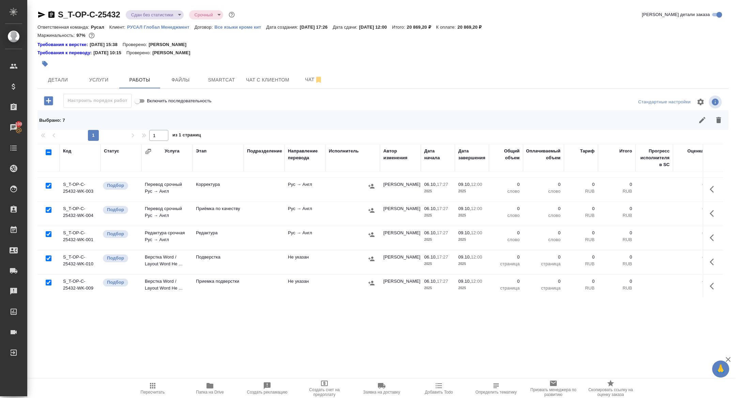
click at [726, 113] on div at bounding box center [452, 120] width 550 height 16
click at [719, 120] on icon "button" at bounding box center [718, 120] width 5 height 6
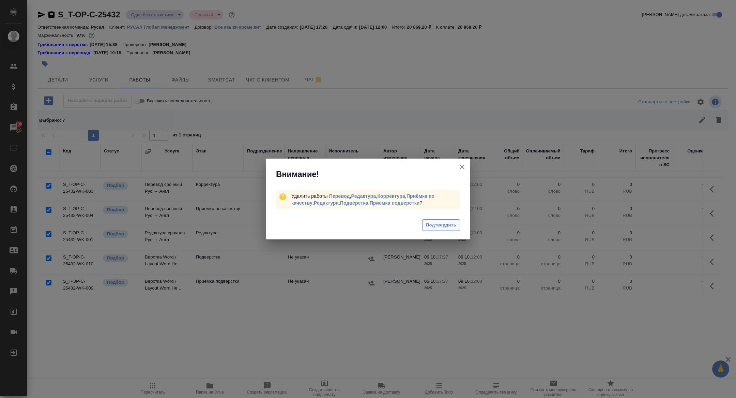
click at [448, 228] on span "Подтвердить" at bounding box center [441, 225] width 30 height 8
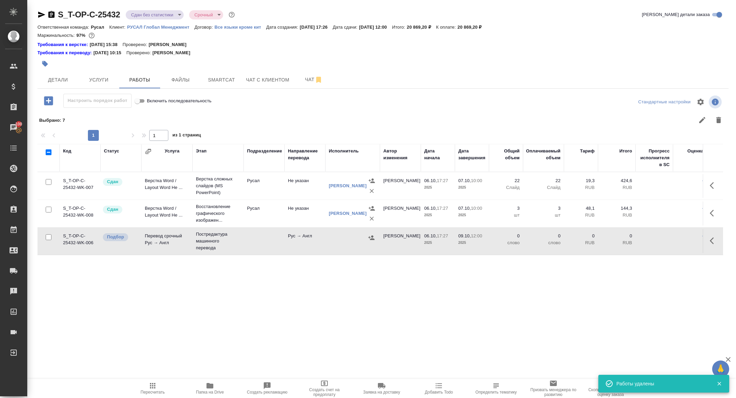
scroll to position [0, 0]
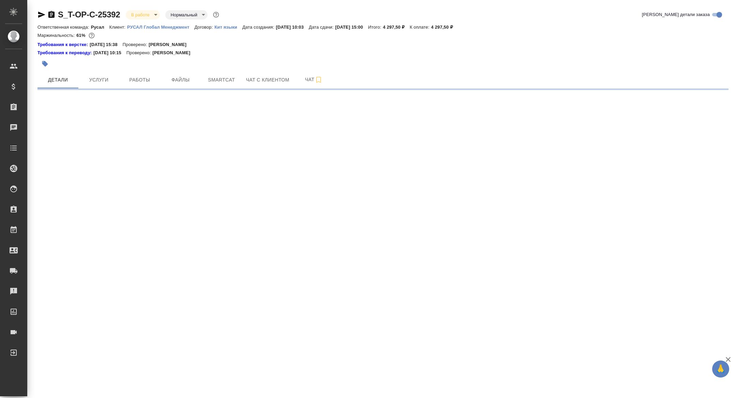
select select "RU"
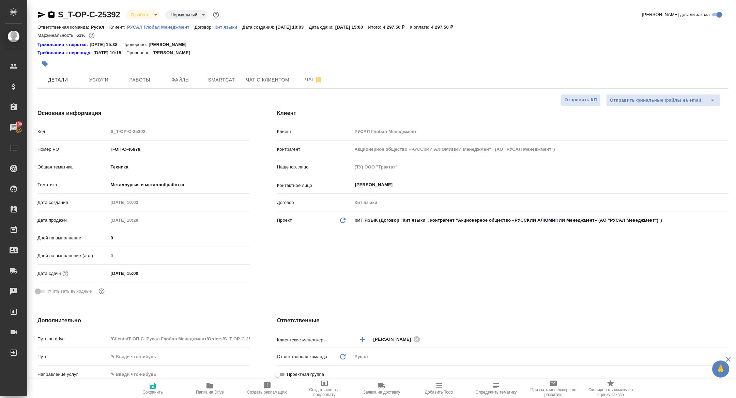
type textarea "x"
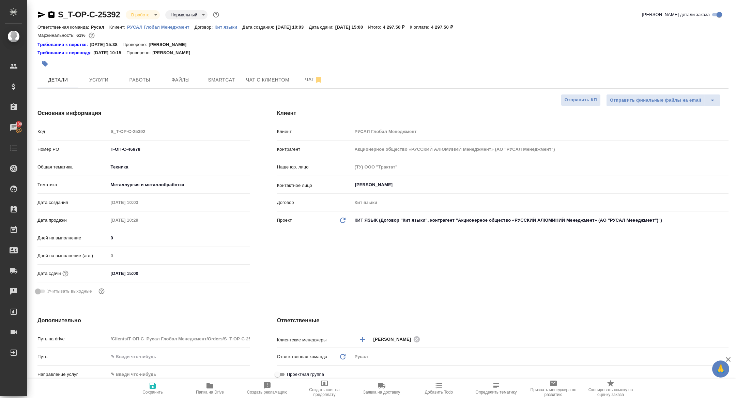
type textarea "x"
click at [143, 82] on span "Работы" at bounding box center [139, 80] width 33 height 9
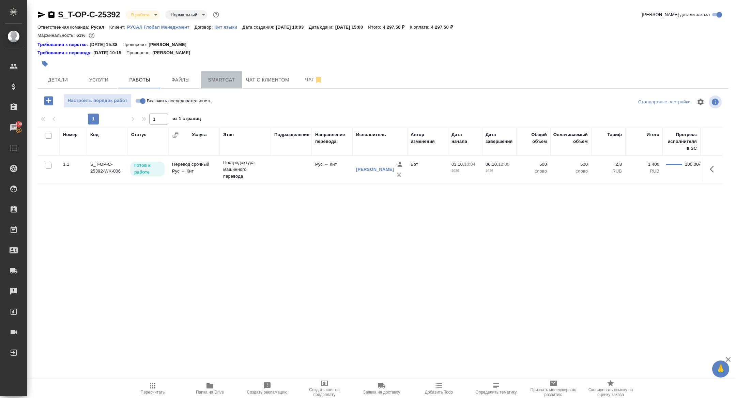
click at [221, 77] on span "Smartcat" at bounding box center [221, 80] width 33 height 9
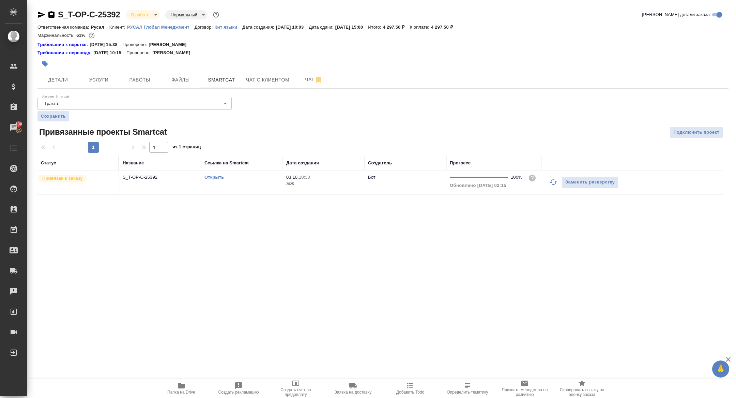
click at [212, 179] on link "Открыть" at bounding box center [213, 176] width 19 height 5
click at [182, 389] on span "Папка на Drive" at bounding box center [181, 391] width 28 height 5
click at [56, 73] on button "Детали" at bounding box center [57, 79] width 41 height 17
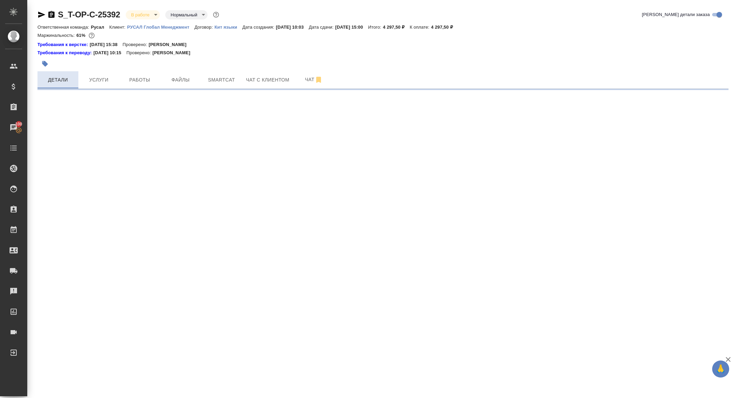
select select "RU"
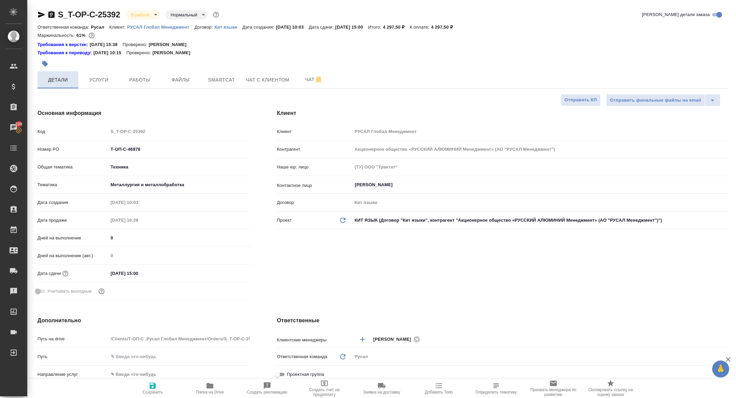
type textarea "x"
drag, startPoint x: 147, startPoint y: 145, endPoint x: 168, endPoint y: 161, distance: 26.4
click at [168, 161] on div "Код S_T-OP-C-25392 Номер PO Т-ОП-С-46978 Общая тематика Техника tech Тематика М…" at bounding box center [143, 213] width 212 height 177
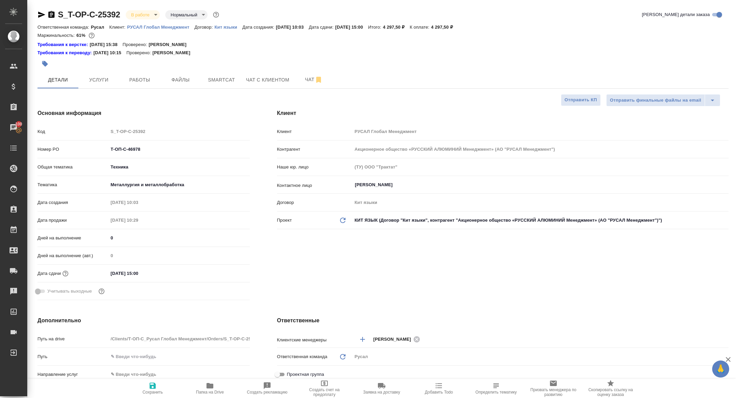
type textarea "x"
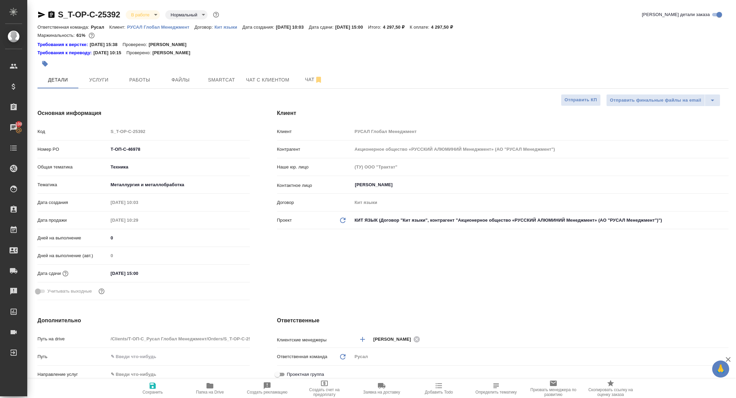
type textarea "x"
click at [139, 4] on div "S_T-OP-C-25392 В работе inProgress Нормальный normal Кратко детали заказа Ответ…" at bounding box center [383, 359] width 699 height 718
click at [138, 19] on div "В работе inProgress" at bounding box center [143, 14] width 34 height 9
click at [135, 13] on body "🙏 .cls-1 fill:#fff; AWATERA Zhuravleva Alexandra Клиенты Спецификации Заказы 10…" at bounding box center [368, 199] width 736 height 398
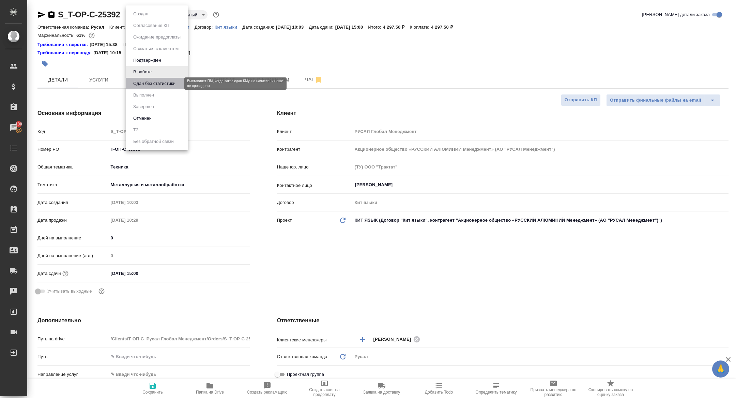
click at [158, 85] on button "Сдан без статистики" at bounding box center [154, 83] width 46 height 7
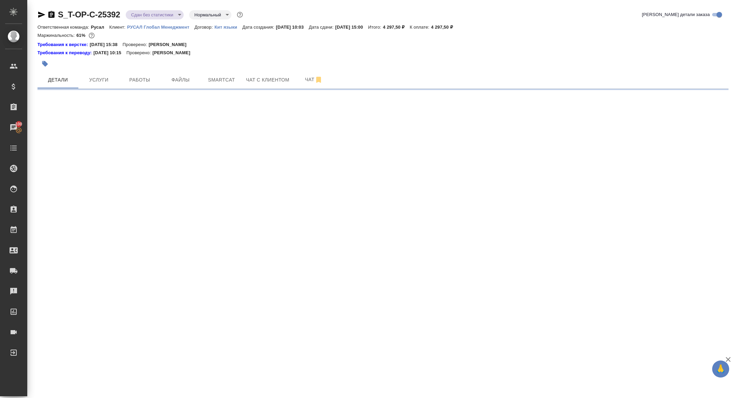
select select "RU"
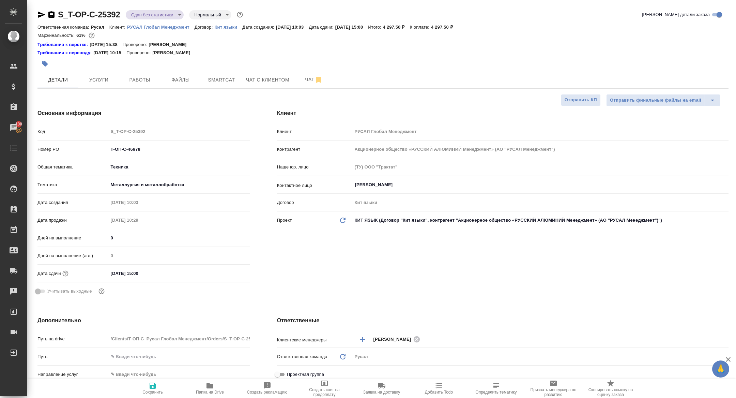
type textarea "x"
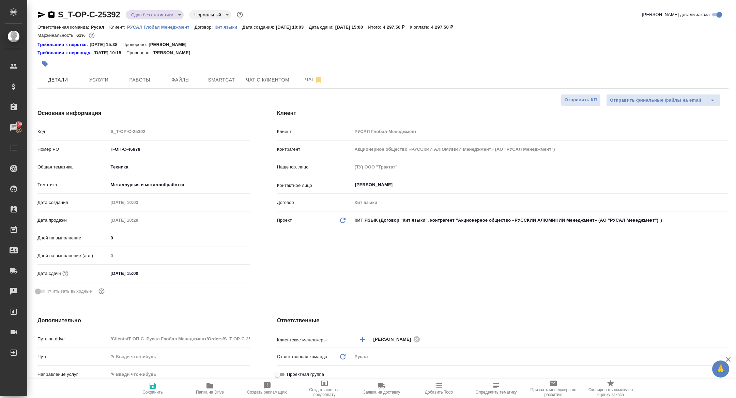
type textarea "x"
click at [134, 72] on button "Работы" at bounding box center [139, 79] width 41 height 17
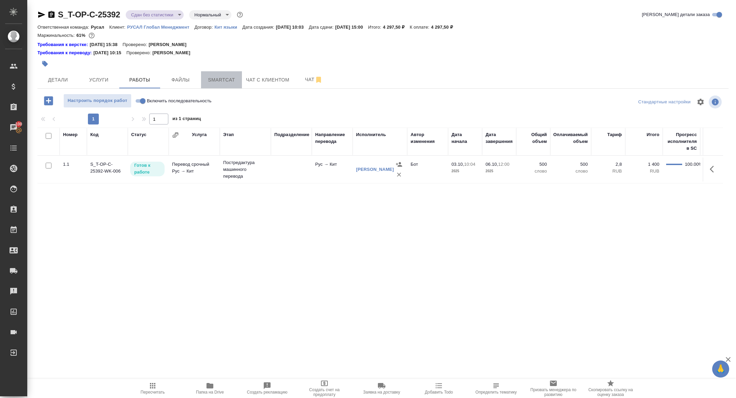
click at [213, 82] on span "Smartcat" at bounding box center [221, 80] width 33 height 9
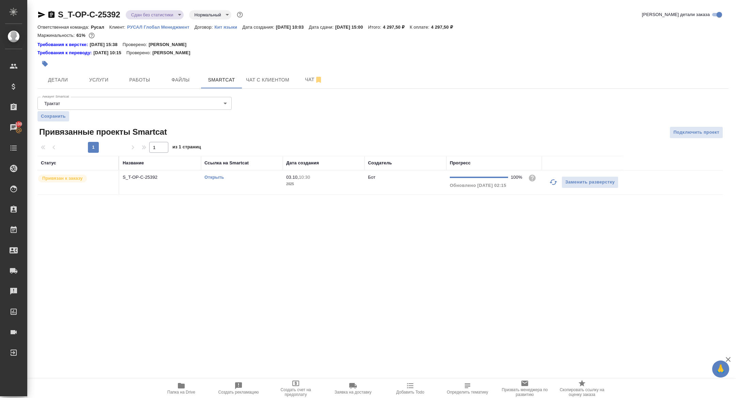
click at [154, 172] on td "S_T-OP-C-25392" at bounding box center [160, 182] width 82 height 24
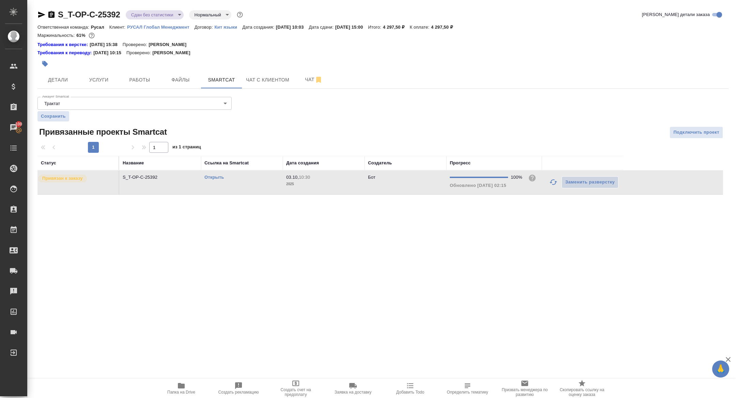
click at [154, 172] on td "S_T-OP-C-25392" at bounding box center [160, 182] width 82 height 24
click at [139, 74] on button "Работы" at bounding box center [139, 79] width 41 height 17
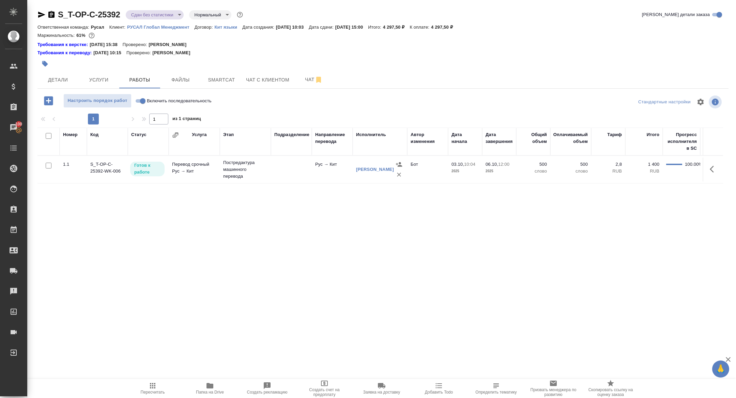
click at [707, 170] on button "button" at bounding box center [714, 169] width 16 height 16
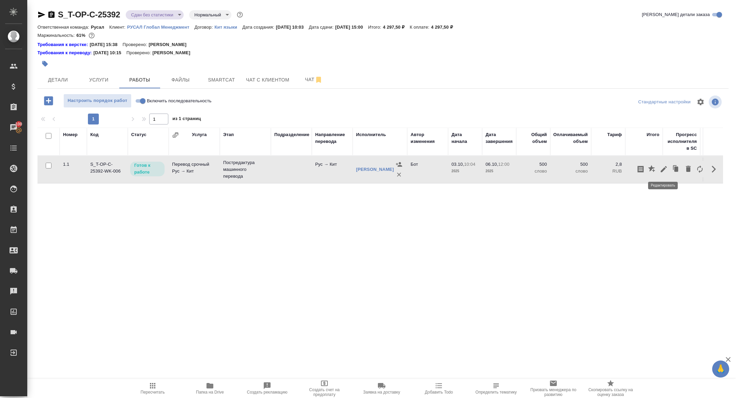
click at [661, 169] on icon "button" at bounding box center [664, 169] width 8 height 8
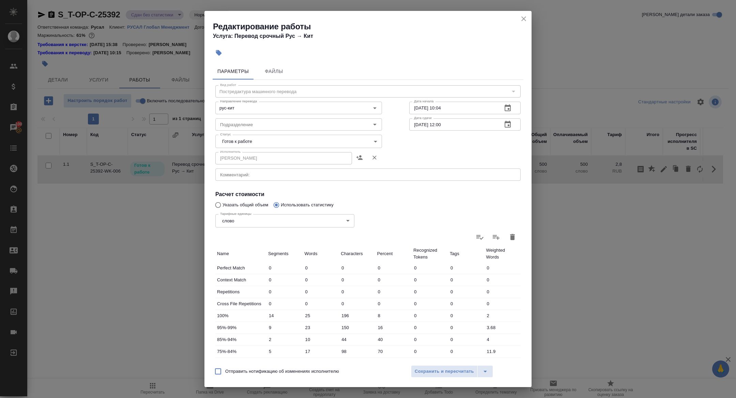
click at [231, 138] on body "🙏 .cls-1 fill:#fff; AWATERA Zhuravleva Alexandra Клиенты Спецификации Заказы 10…" at bounding box center [368, 199] width 736 height 398
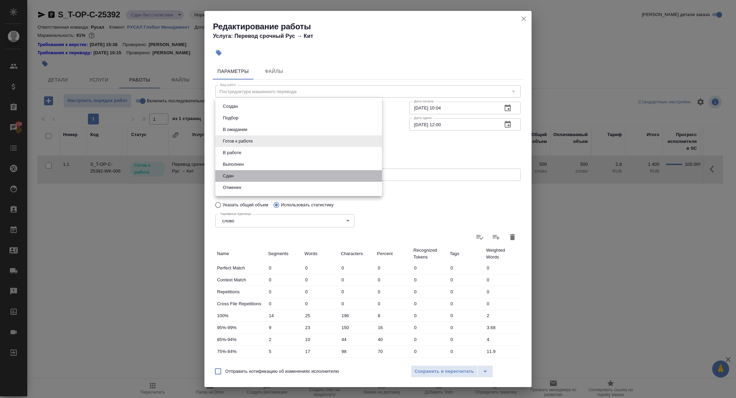
click at [238, 173] on li "Сдан" at bounding box center [298, 176] width 167 height 12
type input "closed"
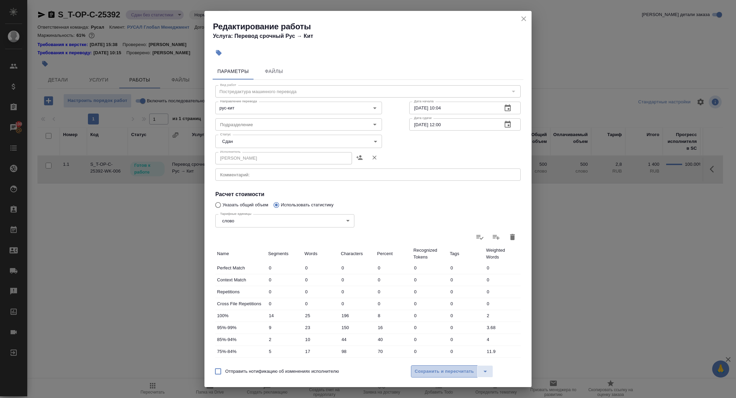
click at [449, 365] on button "Сохранить и пересчитать" at bounding box center [444, 371] width 67 height 12
click at [425, 376] on button "Сохранить и пересчитать" at bounding box center [444, 371] width 67 height 12
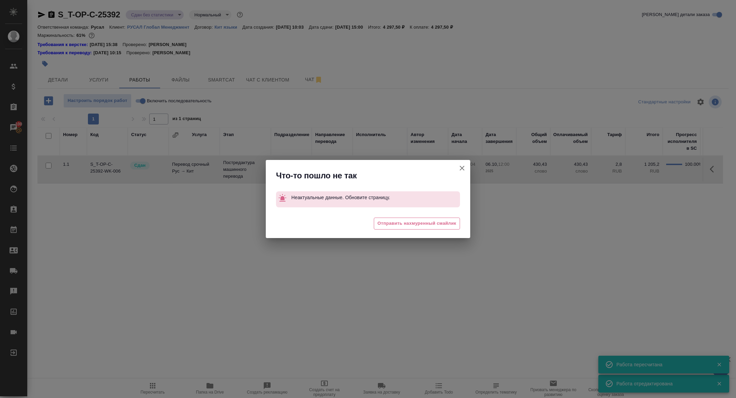
click at [464, 167] on icon "button" at bounding box center [462, 168] width 8 height 8
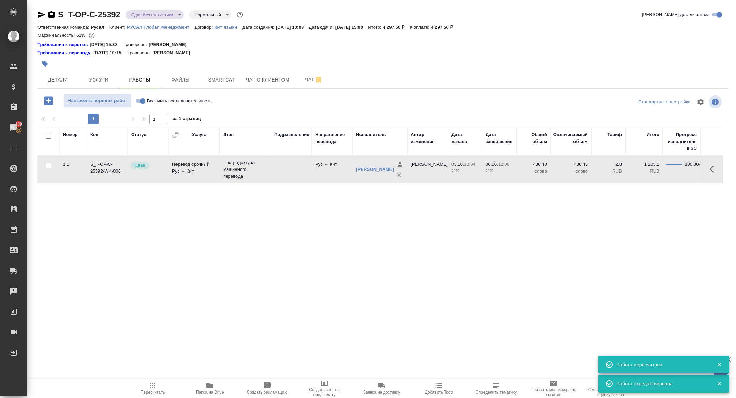
click at [159, 15] on body "🙏 .cls-1 fill:#fff; AWATERA Zhuravleva Alexandra Клиенты Спецификации Заказы 10…" at bounding box center [368, 199] width 736 height 398
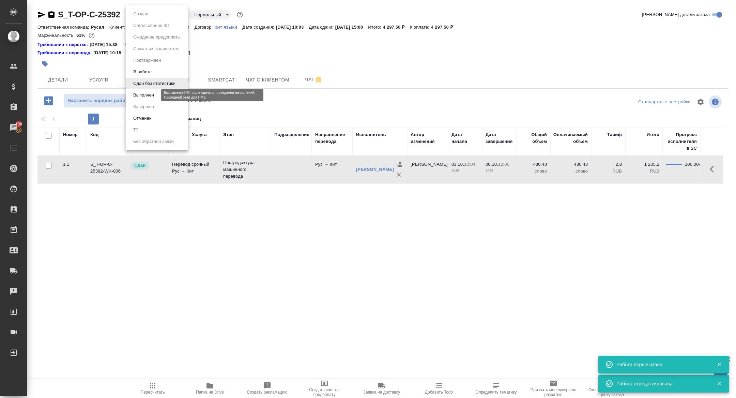
click at [147, 94] on button "Выполнен" at bounding box center [143, 94] width 25 height 7
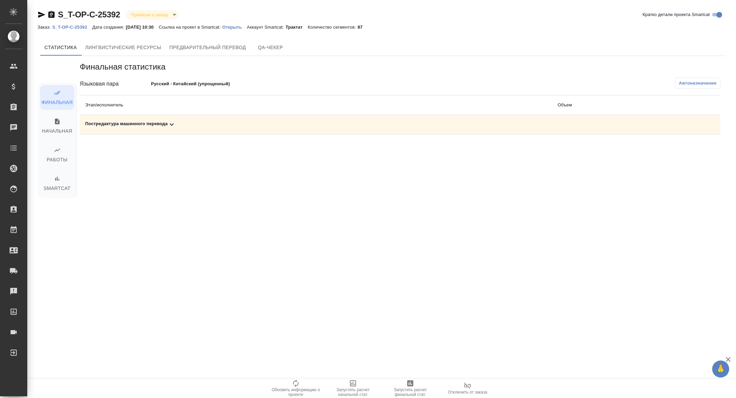
click at [176, 121] on icon at bounding box center [172, 124] width 8 height 8
click at [423, 390] on span "Запустить расчет финальной стат." at bounding box center [410, 392] width 49 height 10
click at [165, 127] on div "Постредактура машинного перевода" at bounding box center [315, 124] width 461 height 8
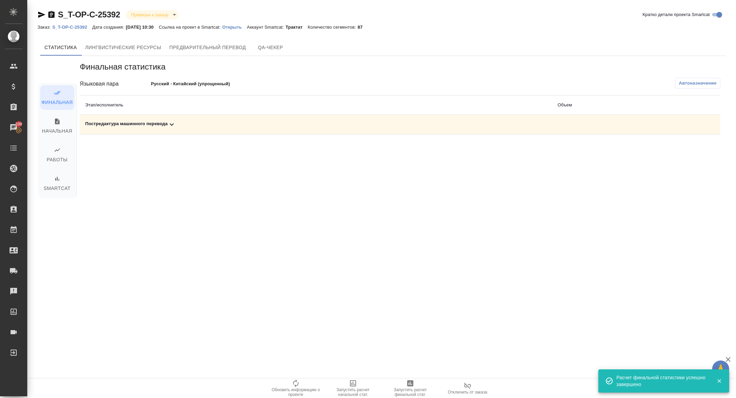
click at [169, 124] on icon at bounding box center [172, 124] width 8 height 8
click at [695, 146] on button "button" at bounding box center [690, 148] width 16 height 16
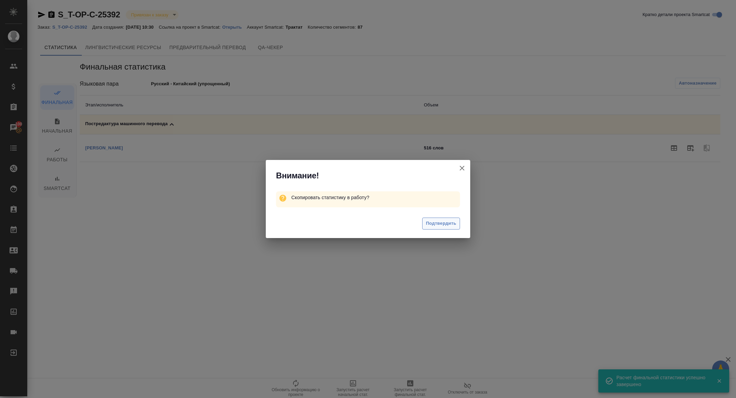
click at [431, 225] on span "Подтвердить" at bounding box center [441, 223] width 30 height 8
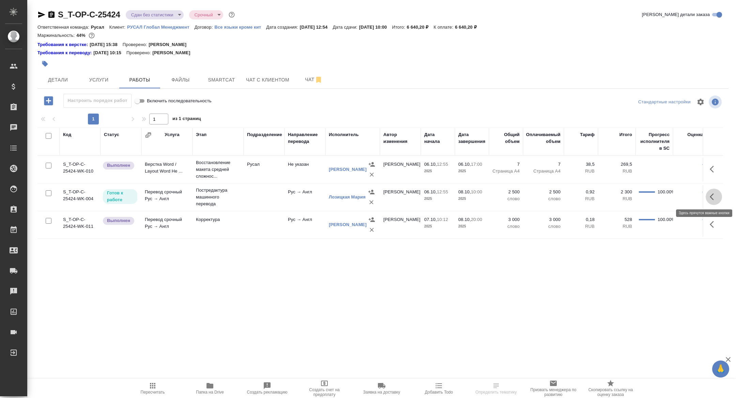
click at [712, 196] on icon "button" at bounding box center [714, 197] width 8 height 8
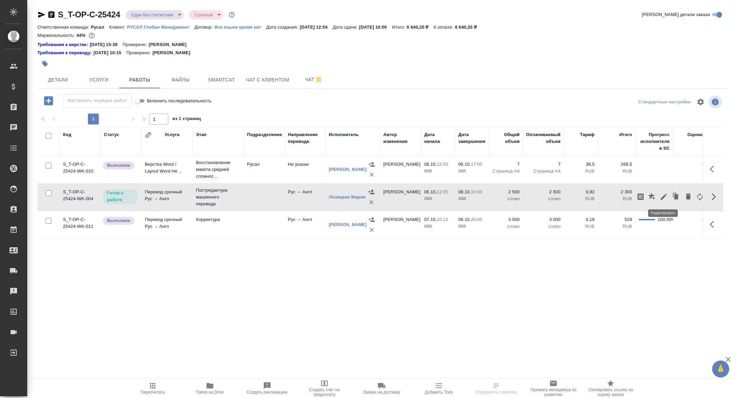
click at [664, 196] on icon "button" at bounding box center [664, 197] width 6 height 6
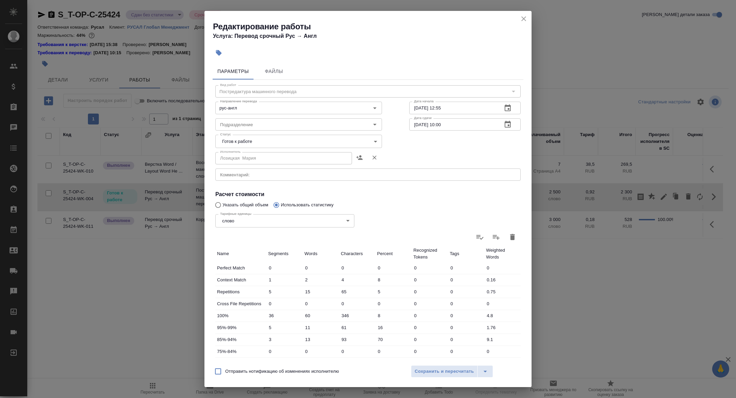
click at [250, 143] on body "🙏 .cls-1 fill:#fff; AWATERA Zhuravleva Alexandra Клиенты Спецификации Заказы Ча…" at bounding box center [368, 199] width 736 height 398
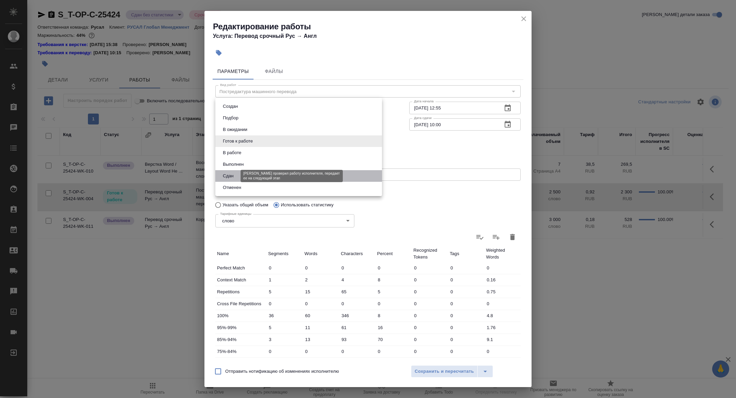
click at [231, 175] on button "Сдан" at bounding box center [228, 175] width 15 height 7
type input "closed"
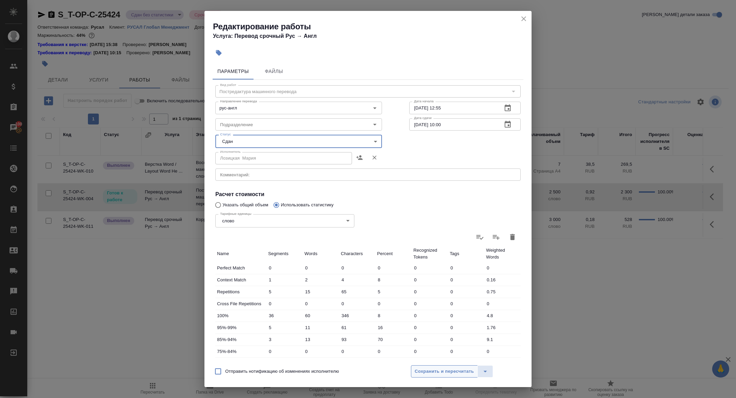
click at [423, 372] on span "Сохранить и пересчитать" at bounding box center [444, 371] width 59 height 8
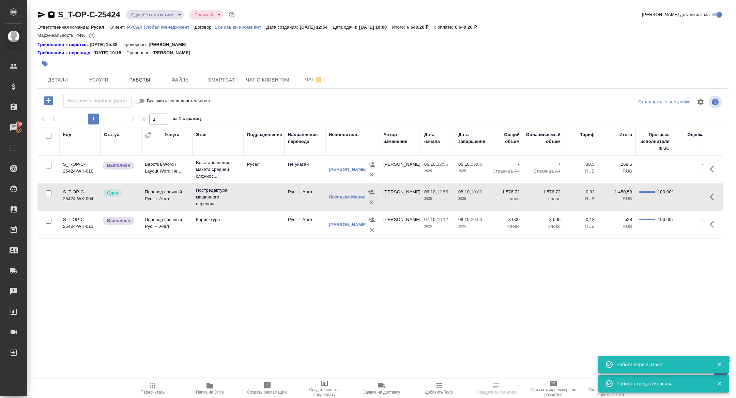
click at [715, 224] on icon "button" at bounding box center [714, 224] width 8 height 8
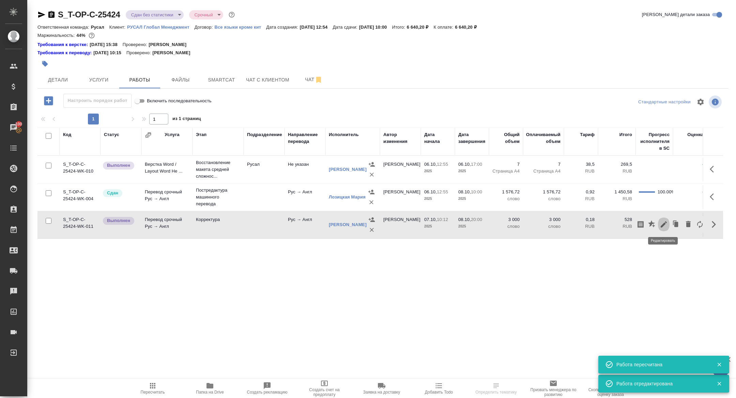
click at [667, 220] on icon "button" at bounding box center [664, 224] width 8 height 8
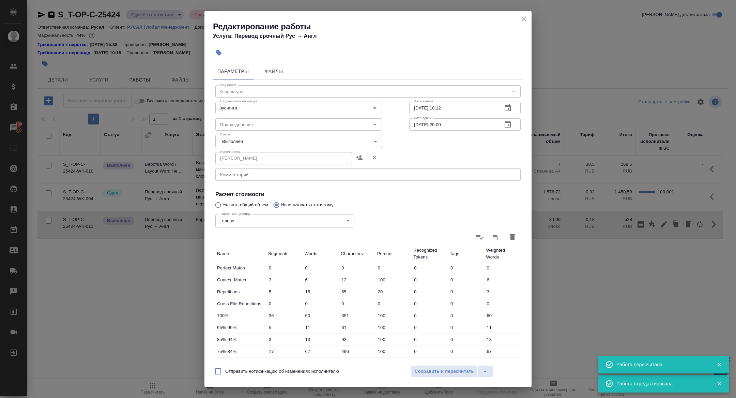
click at [245, 136] on body "🙏 .cls-1 fill:#fff; AWATERA Zhuravleva Alexandra Клиенты Спецификации Заказы 10…" at bounding box center [368, 199] width 736 height 398
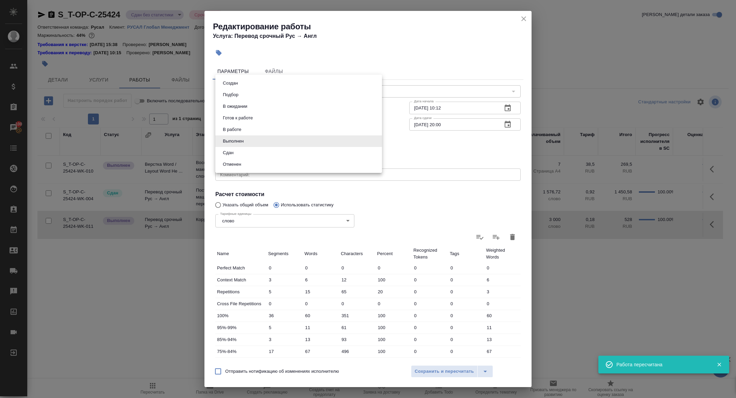
click at [232, 155] on button "Сдан" at bounding box center [228, 152] width 15 height 7
type input "closed"
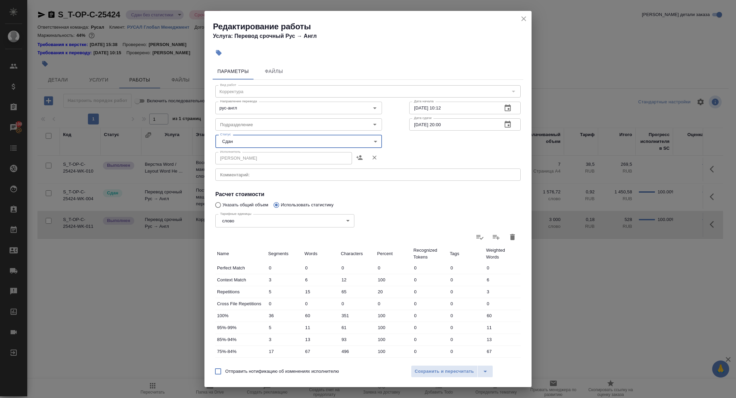
click at [467, 362] on div "Отправить нотификацию об изменениях исполнителю Сохранить и пересчитать" at bounding box center [367, 374] width 327 height 26
click at [457, 371] on span "Сохранить и пересчитать" at bounding box center [444, 371] width 59 height 8
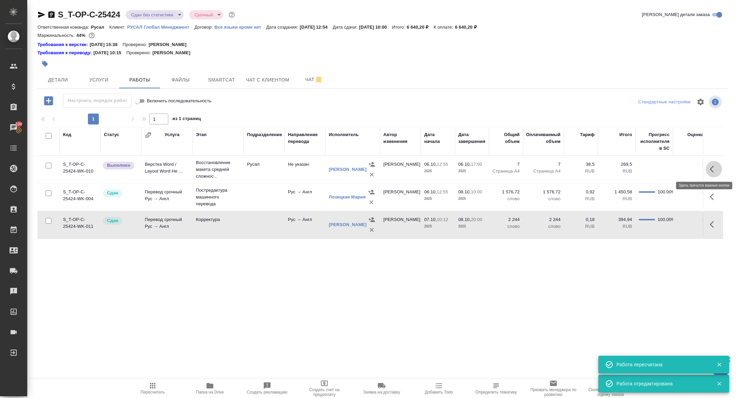
click at [715, 171] on icon "button" at bounding box center [714, 169] width 8 height 8
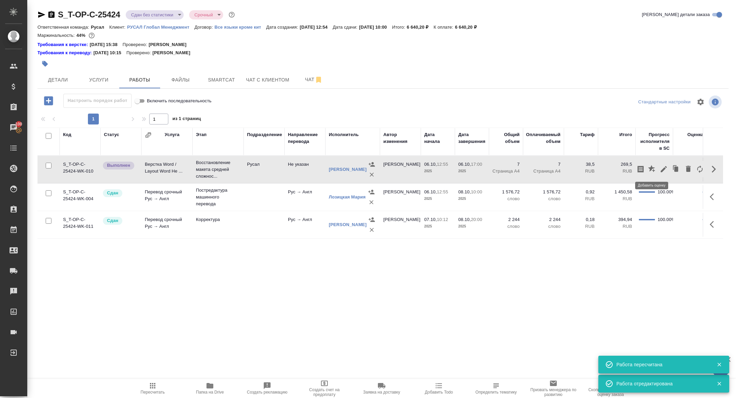
click at [661, 169] on icon "button" at bounding box center [664, 169] width 8 height 8
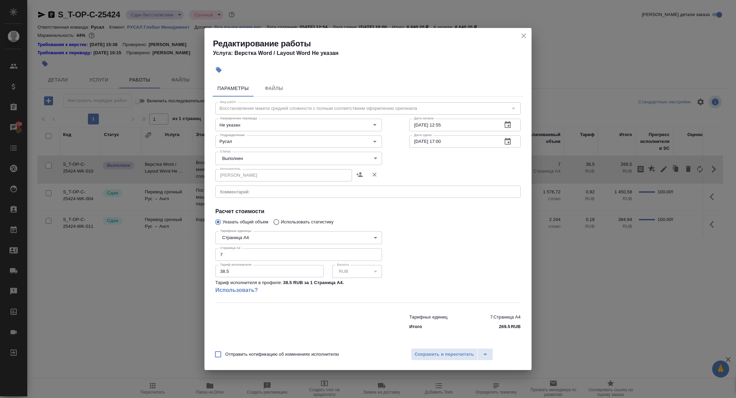
click at [238, 162] on body "🙏 .cls-1 fill:#fff; AWATERA Zhuravleva Alexandra Клиенты Спецификации Заказы 10…" at bounding box center [368, 199] width 736 height 398
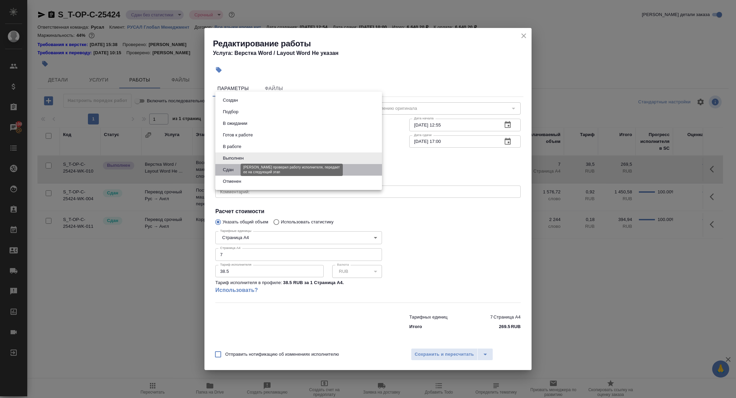
click at [234, 172] on button "Сдан" at bounding box center [228, 169] width 15 height 7
type input "closed"
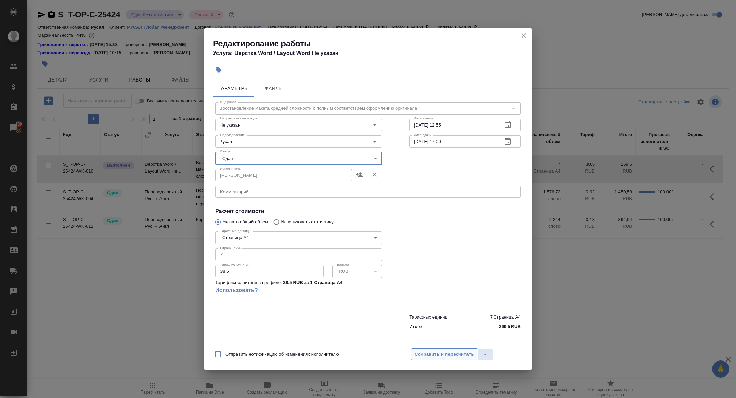
click at [416, 351] on span "Сохранить и пересчитать" at bounding box center [444, 354] width 59 height 8
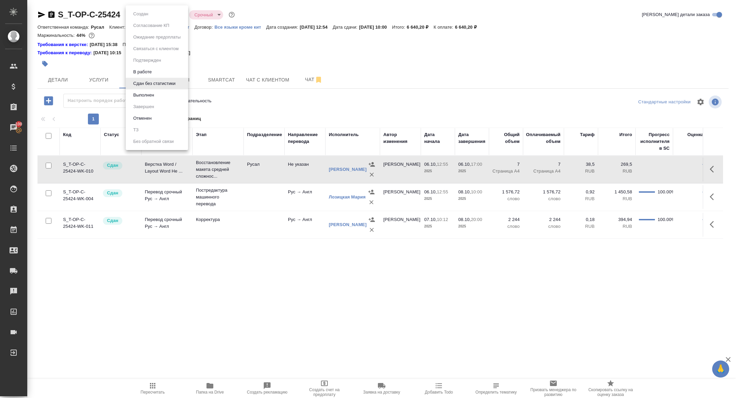
click at [158, 12] on body "🙏 .cls-1 fill:#fff; AWATERA Zhuravleva Alexandra Клиенты Спецификации Заказы 10…" at bounding box center [368, 199] width 736 height 398
click at [151, 94] on button "Выполнен" at bounding box center [143, 94] width 25 height 7
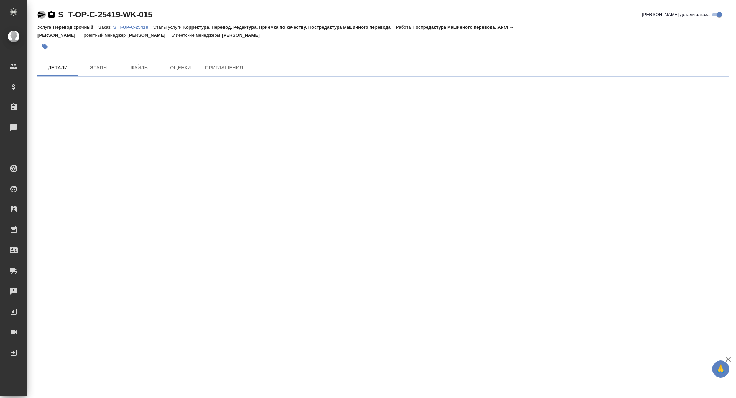
click at [42, 14] on icon "button" at bounding box center [41, 15] width 7 height 6
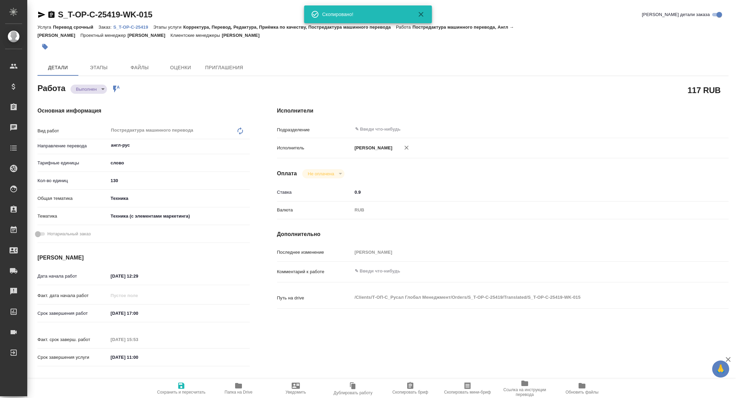
type textarea "x"
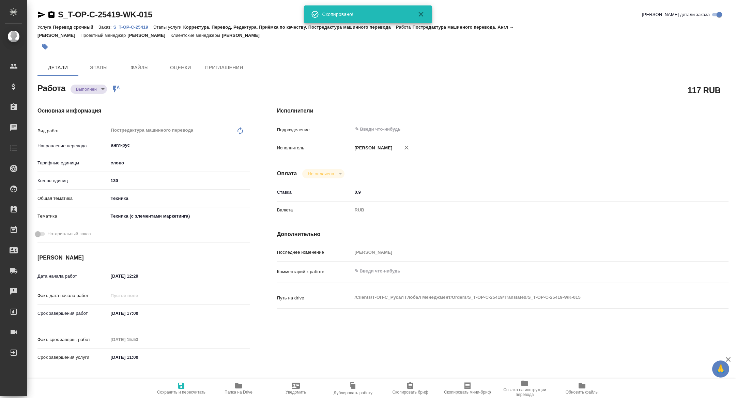
type textarea "x"
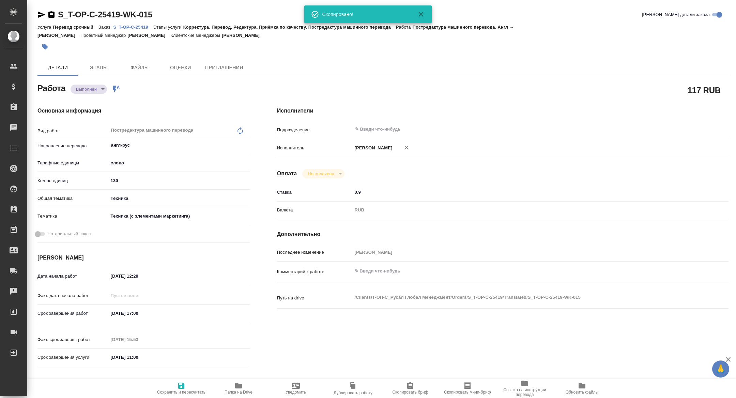
type textarea "x"
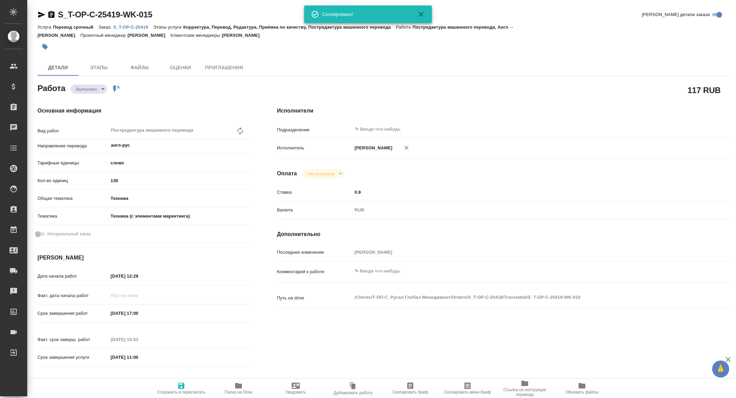
type textarea "x"
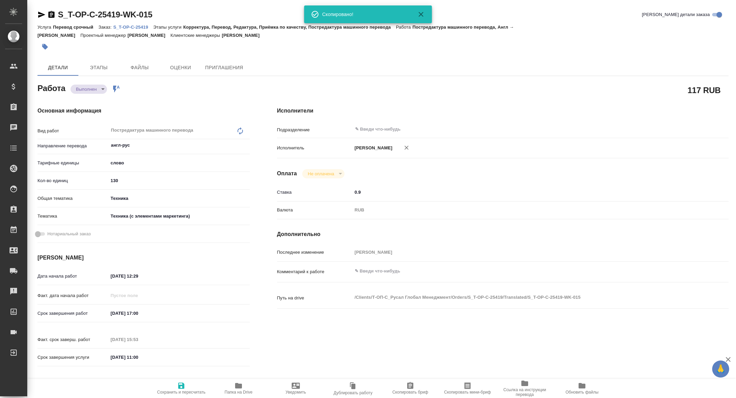
type textarea "x"
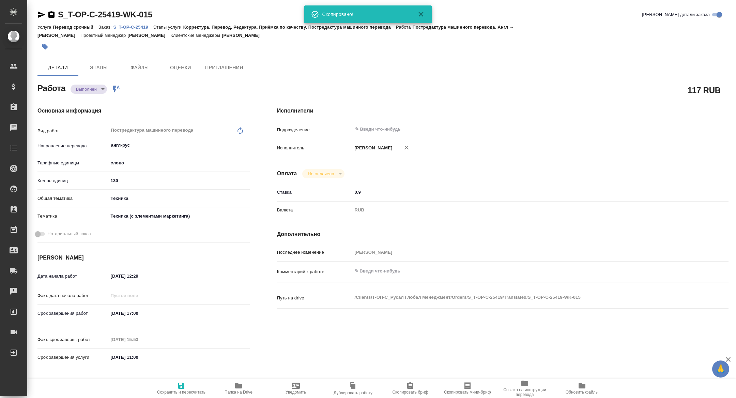
type textarea "x"
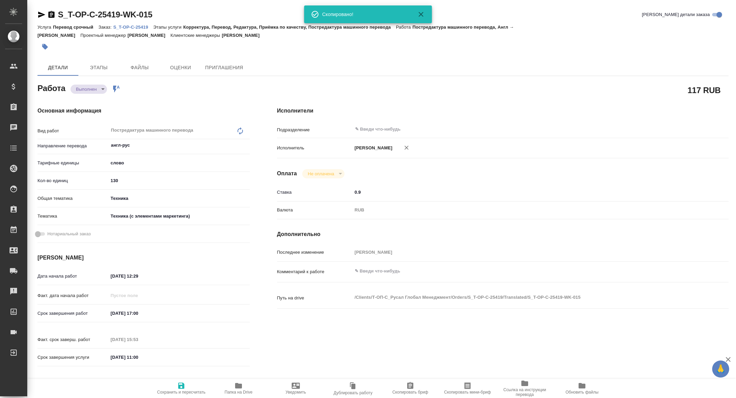
type textarea "x"
